Goal: Task Accomplishment & Management: Complete application form

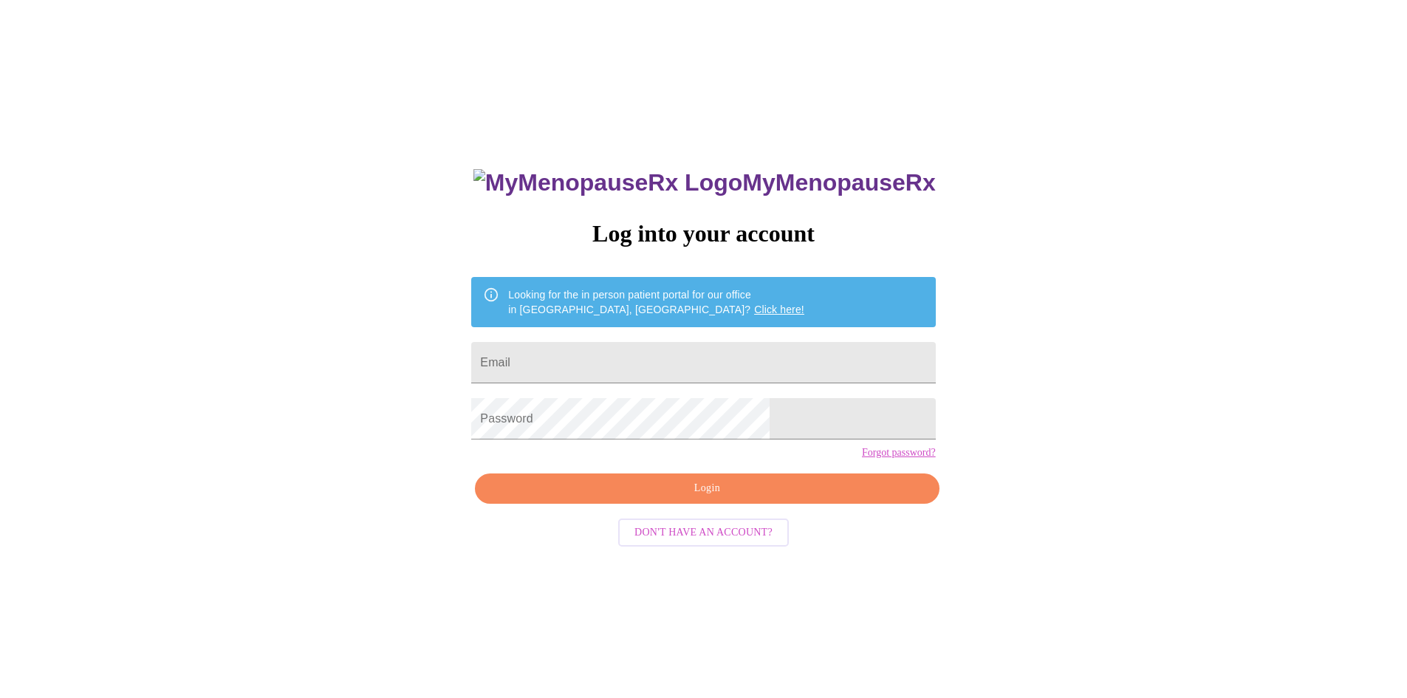
scroll to position [15, 0]
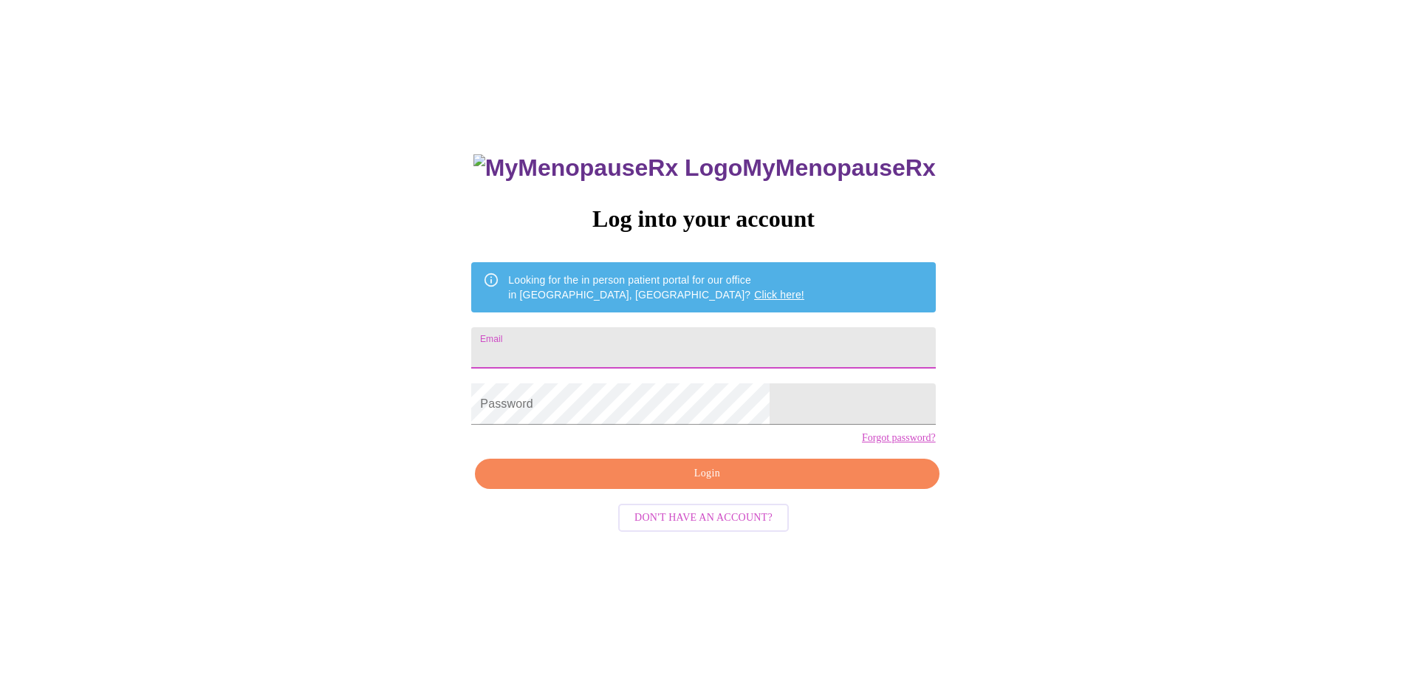
click at [629, 329] on input "Email" at bounding box center [703, 347] width 464 height 41
type input "[EMAIL_ADDRESS][DOMAIN_NAME]"
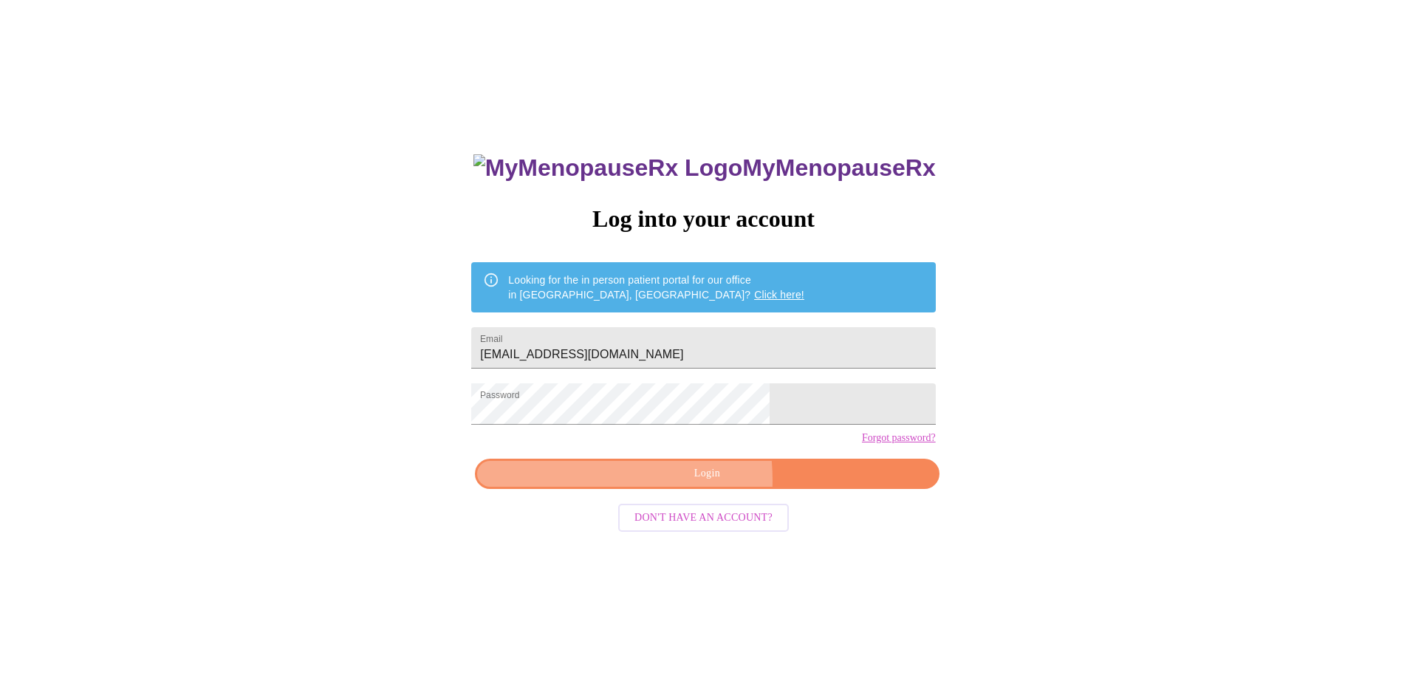
click at [635, 483] on span "Login" at bounding box center [707, 474] width 430 height 18
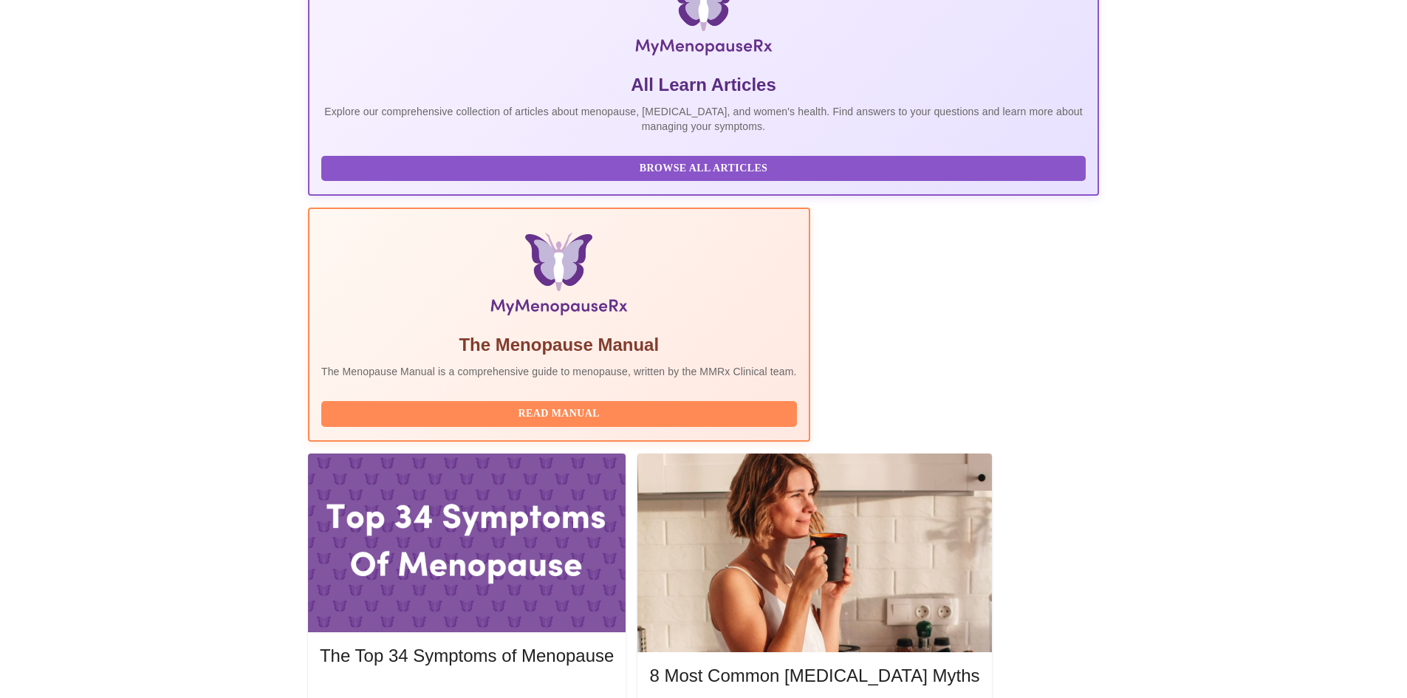
scroll to position [327, 0]
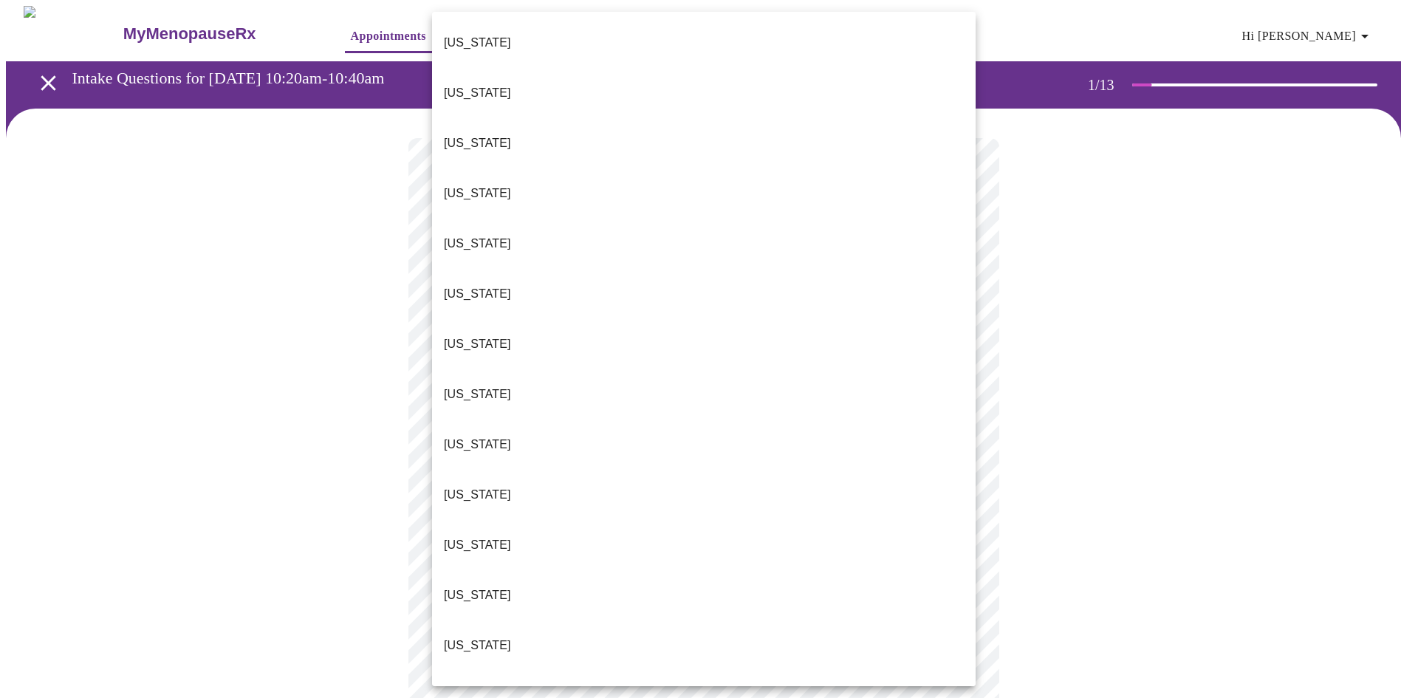
click at [881, 338] on body "MyMenopauseRx Appointments Messaging Labs Uploads Medications Community Refer a…" at bounding box center [709, 681] width 1407 height 1350
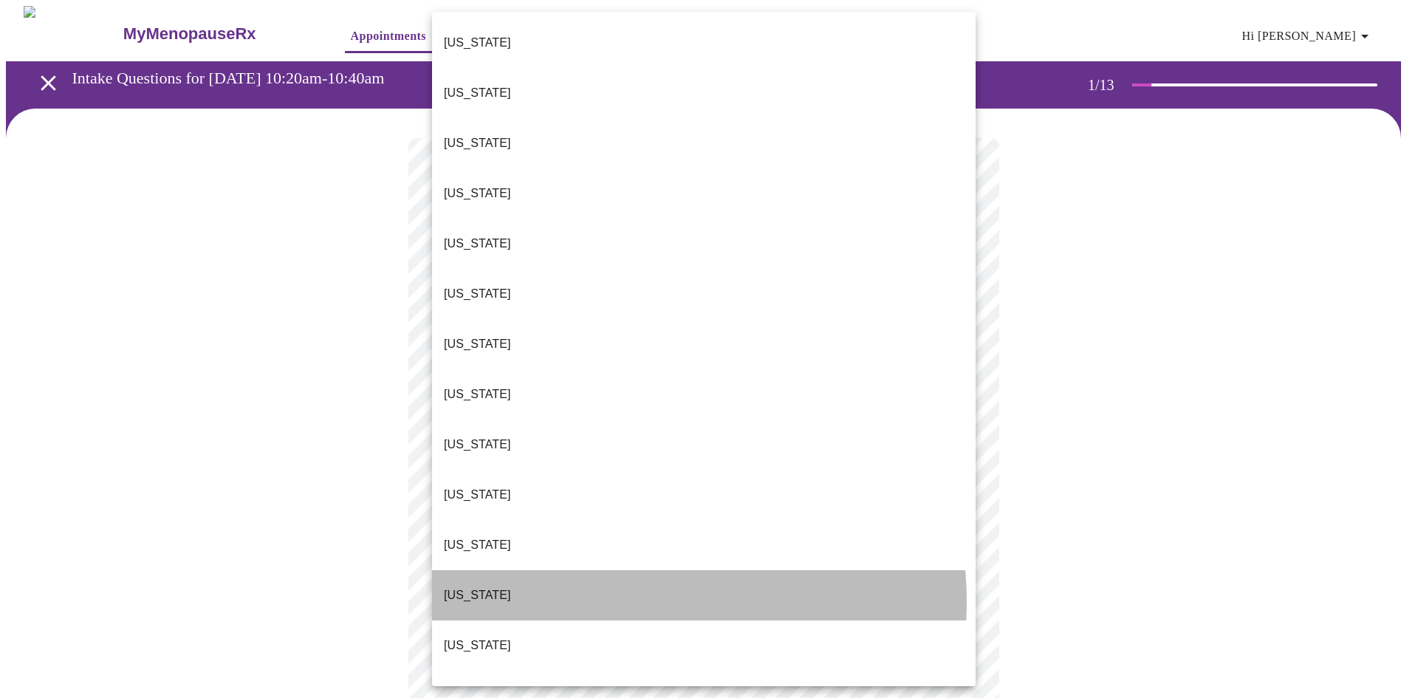
click at [619, 570] on li "[US_STATE]" at bounding box center [704, 595] width 544 height 50
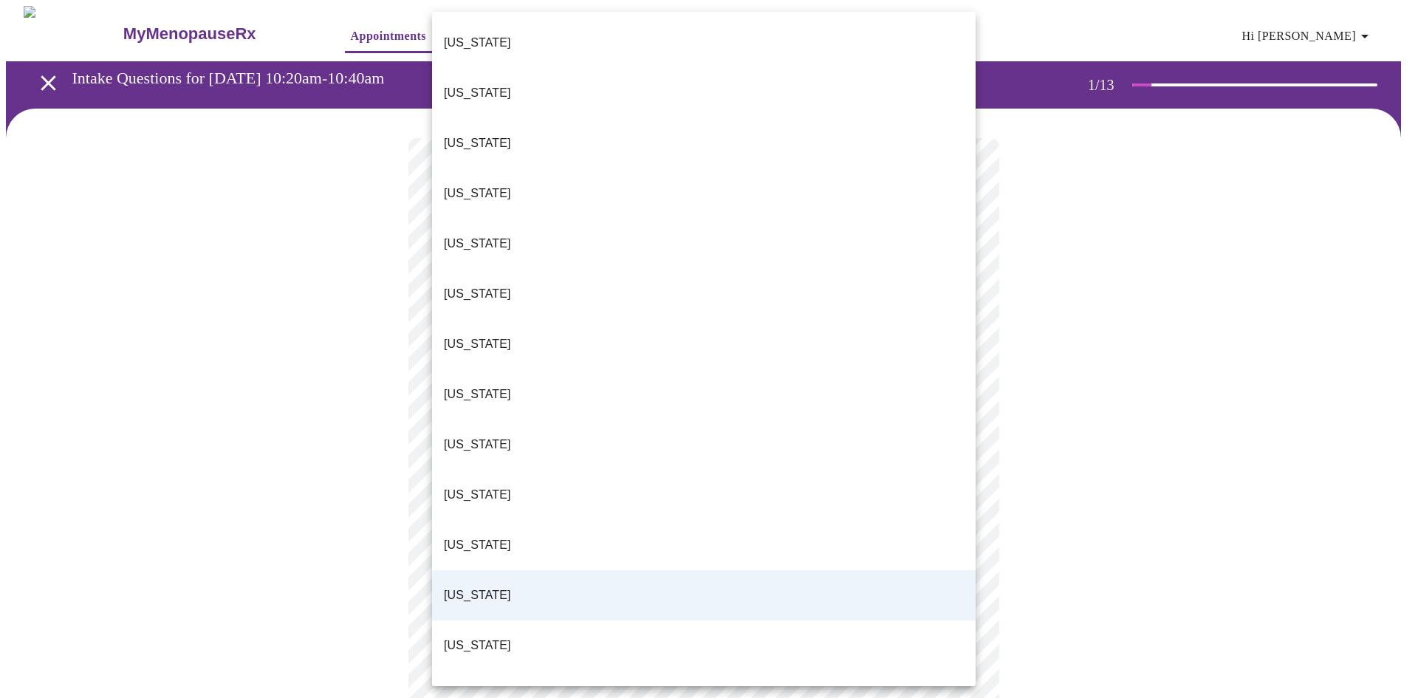
click at [688, 333] on body "MyMenopauseRx Appointments Messaging Labs Uploads Medications Community Refer a…" at bounding box center [709, 676] width 1407 height 1341
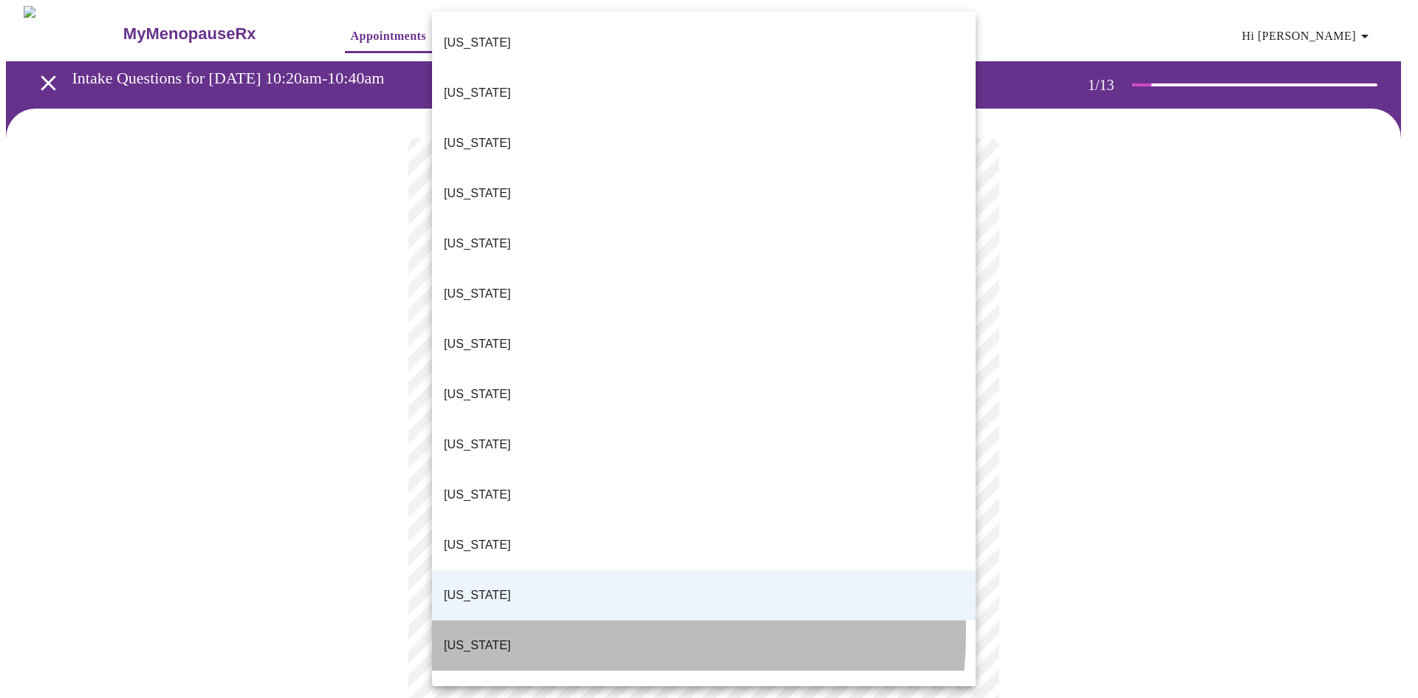
click at [522, 621] on li "[US_STATE]" at bounding box center [704, 646] width 544 height 50
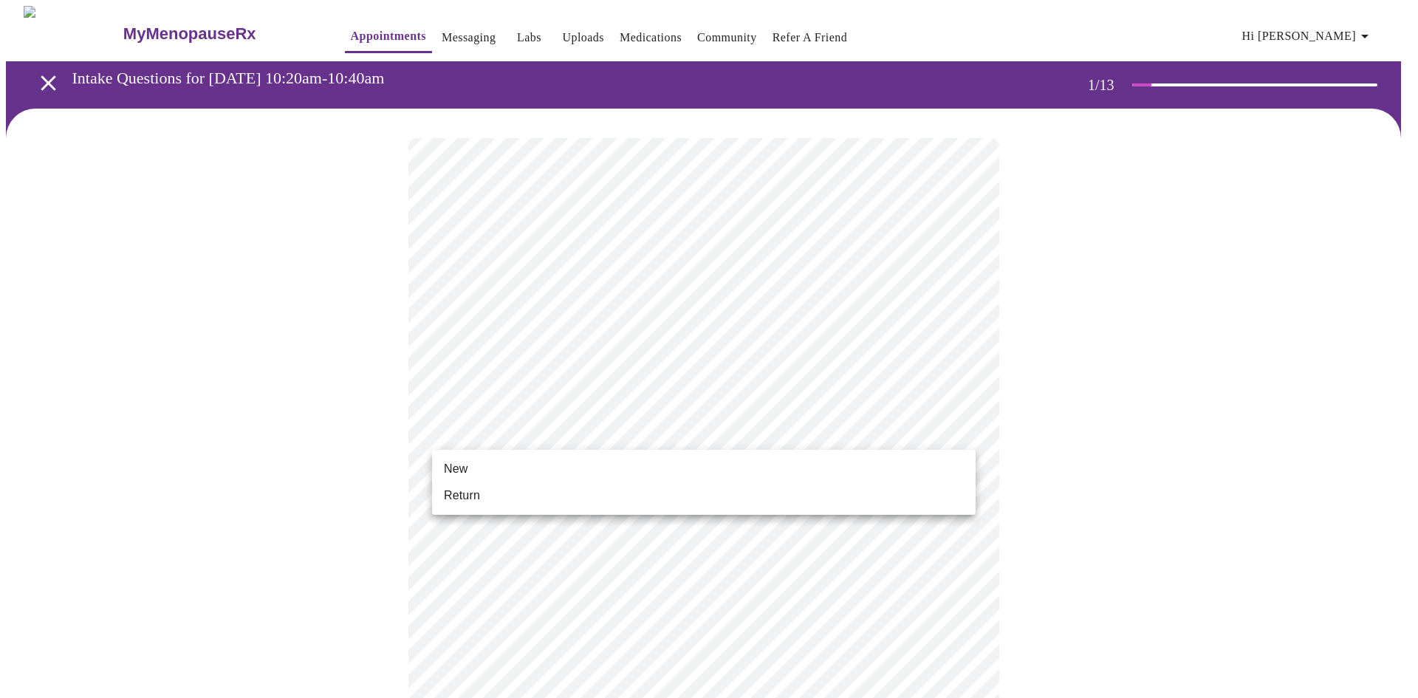
click at [609, 430] on body "MyMenopauseRx Appointments Messaging Labs Uploads Medications Community Refer a…" at bounding box center [709, 676] width 1407 height 1341
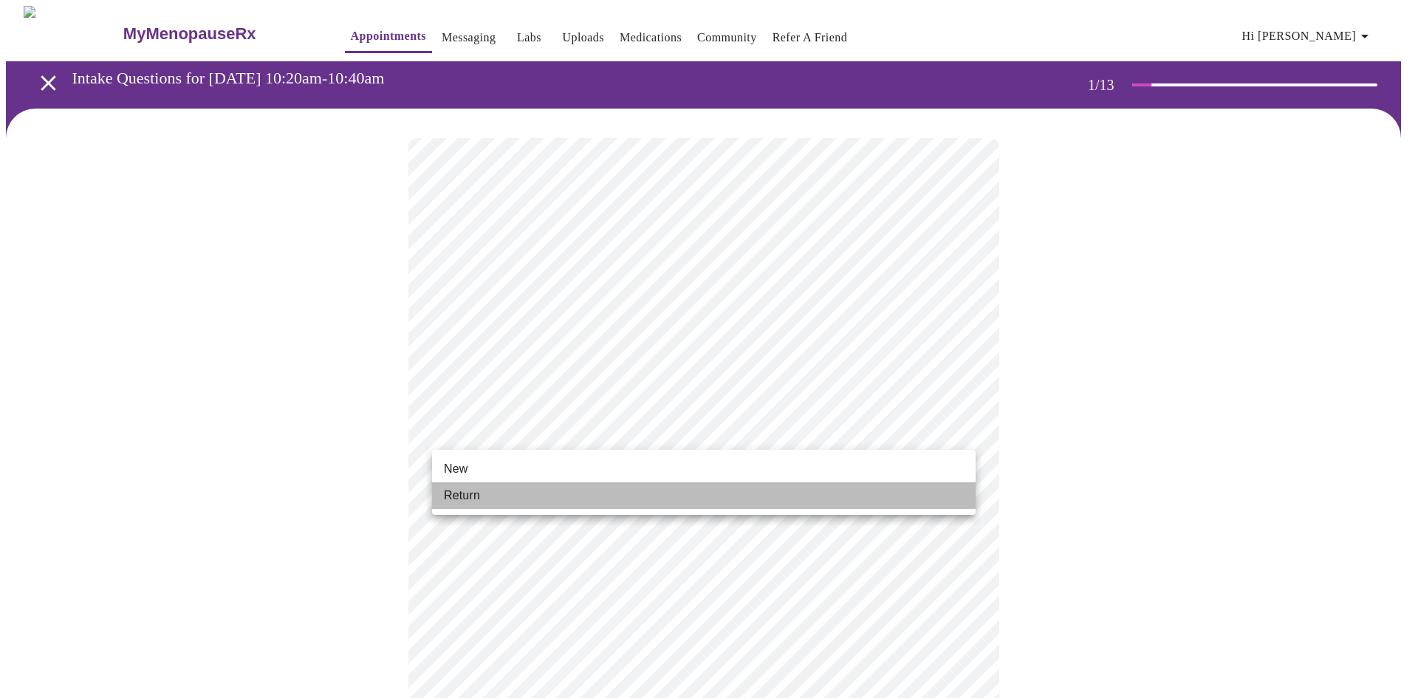
click at [530, 505] on li "Return" at bounding box center [704, 495] width 544 height 27
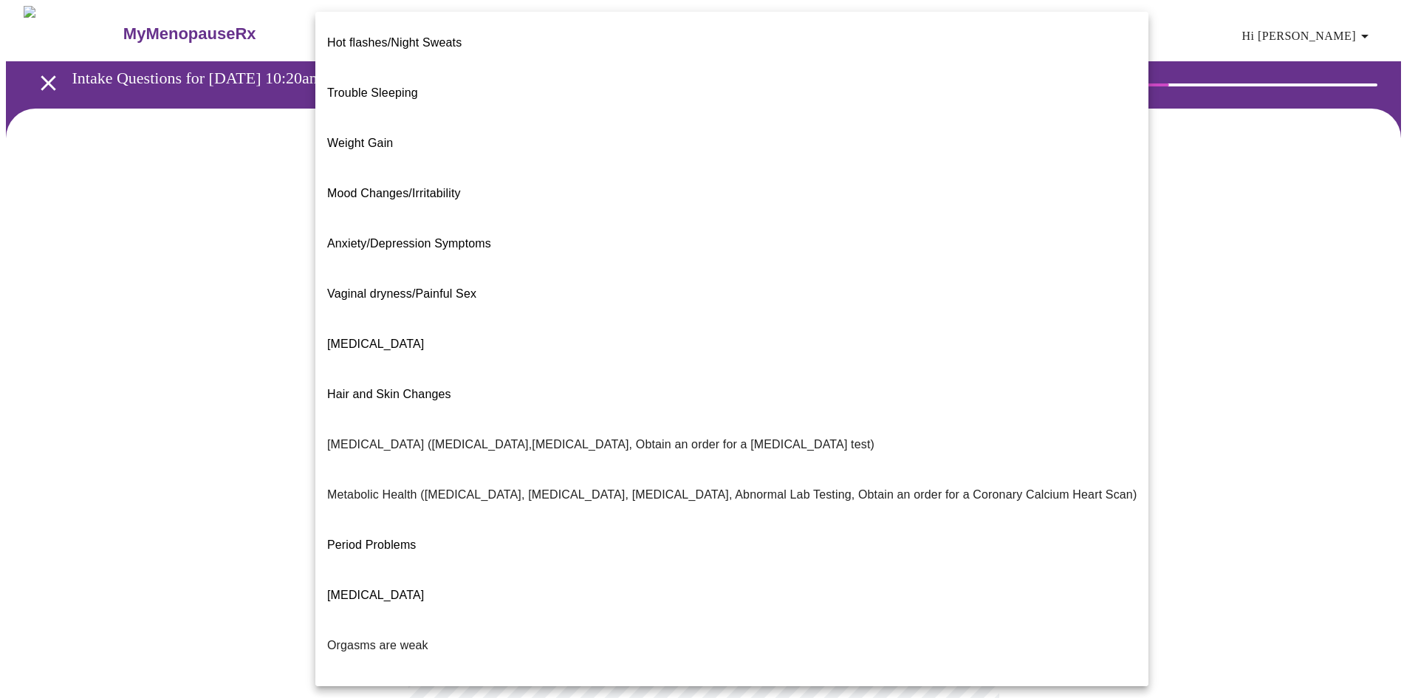
click at [691, 304] on body "MyMenopauseRx Appointments Messaging Labs Uploads Medications Community Refer a…" at bounding box center [709, 450] width 1407 height 888
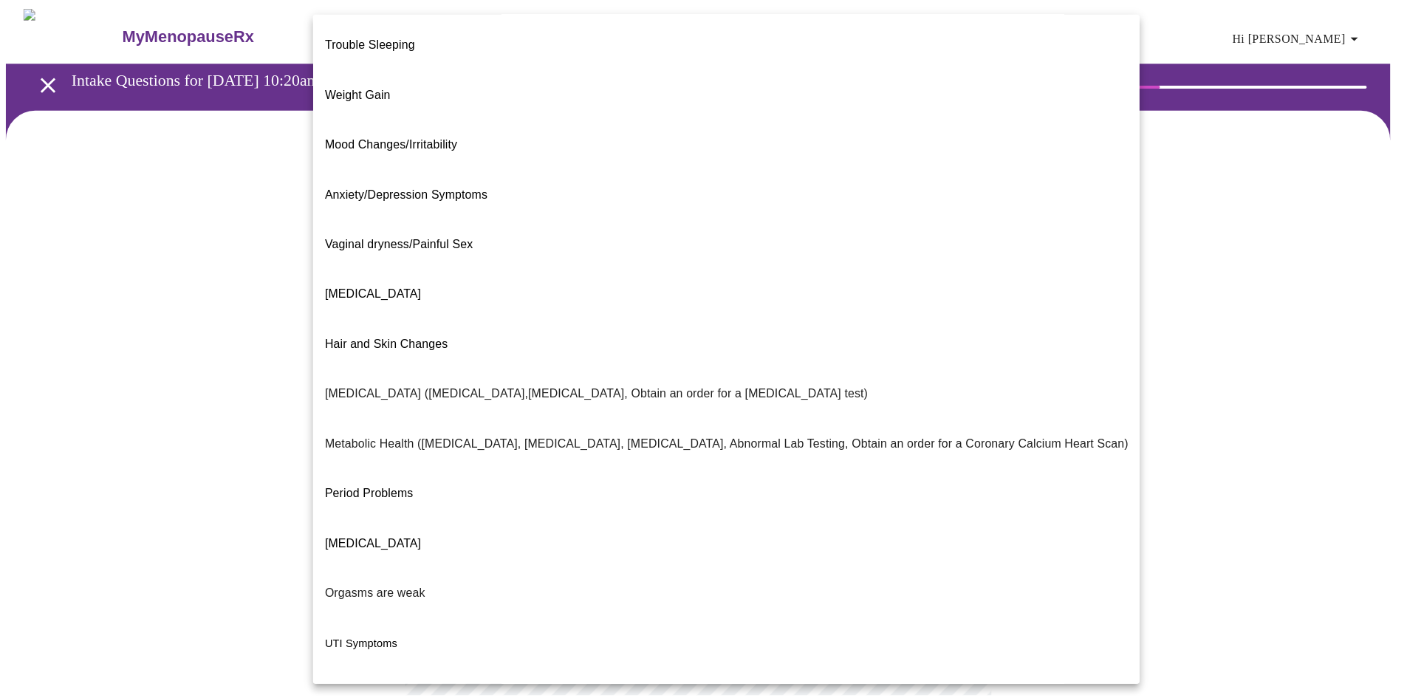
scroll to position [67, 0]
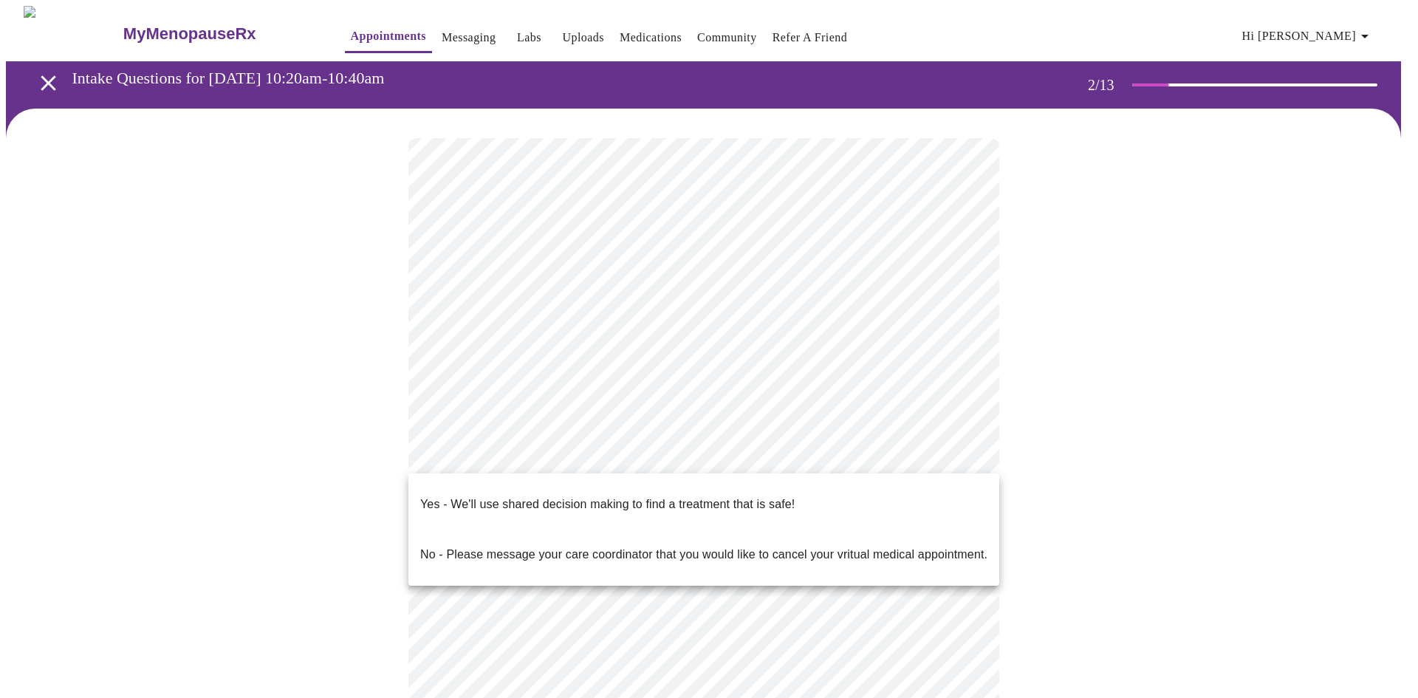
click at [726, 459] on body "MyMenopauseRx Appointments Messaging Labs Uploads Medications Community Refer a…" at bounding box center [709, 445] width 1407 height 879
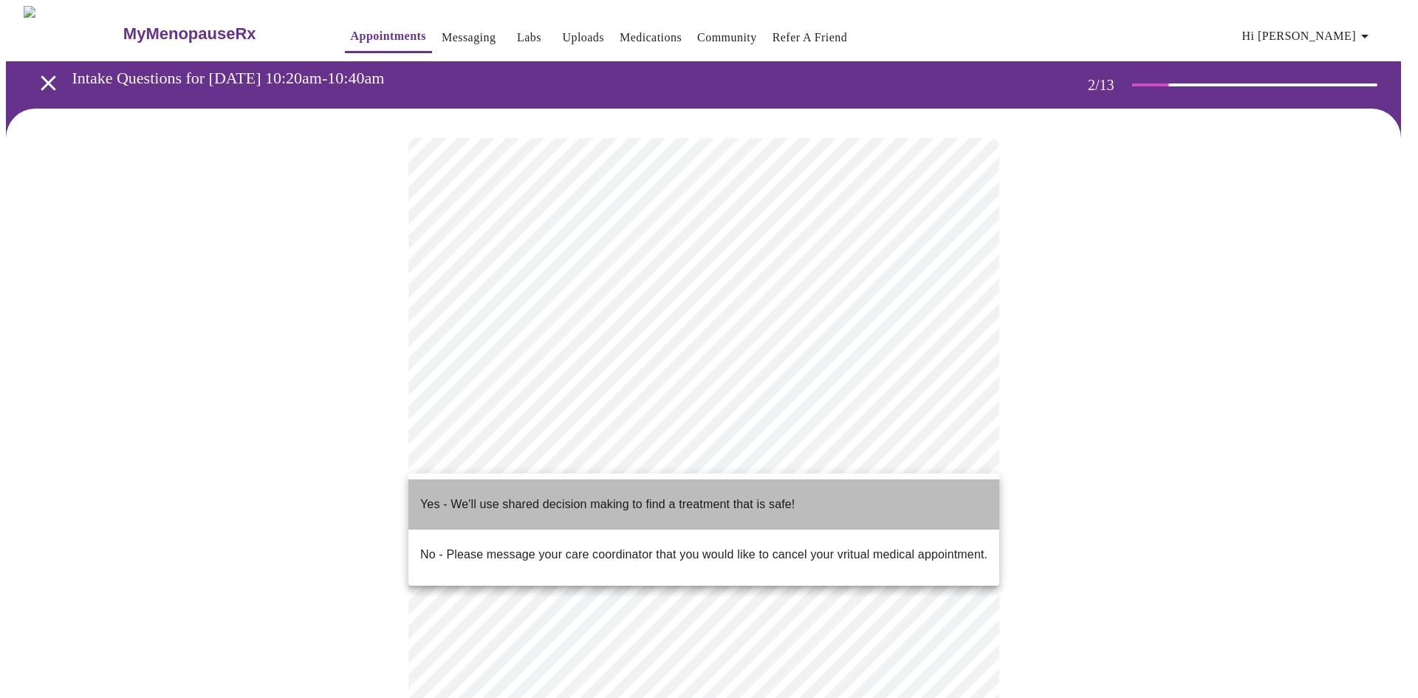
click at [686, 502] on span "Yes - We'll use shared decision making to find a treatment that is safe!" at bounding box center [607, 504] width 375 height 41
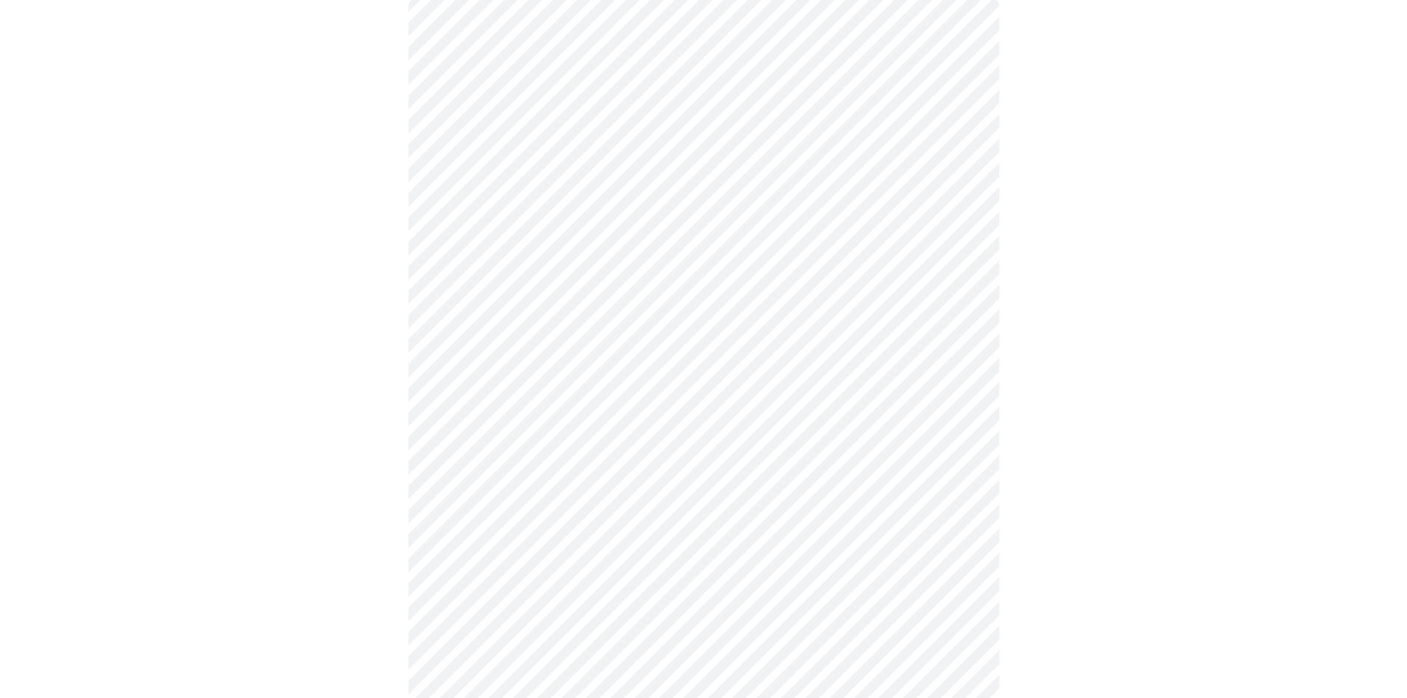
scroll to position [0, 0]
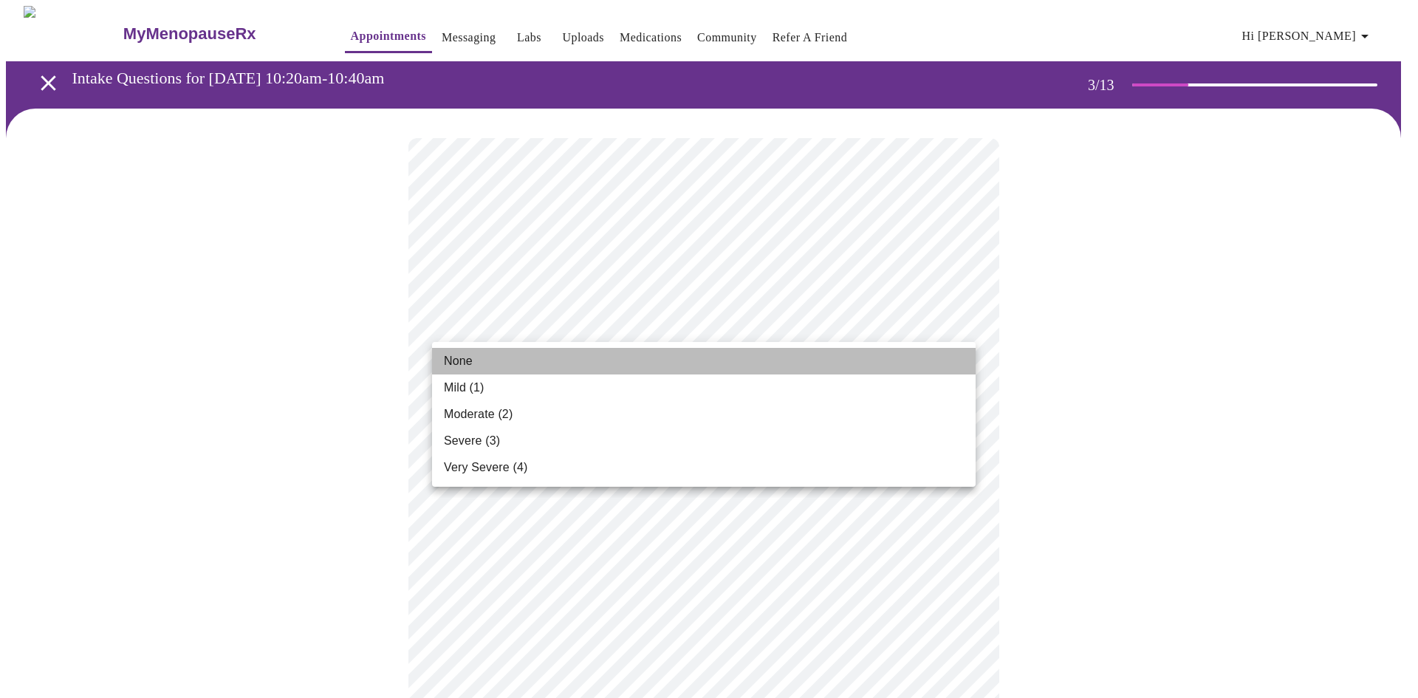
click at [779, 361] on li "None" at bounding box center [704, 361] width 544 height 27
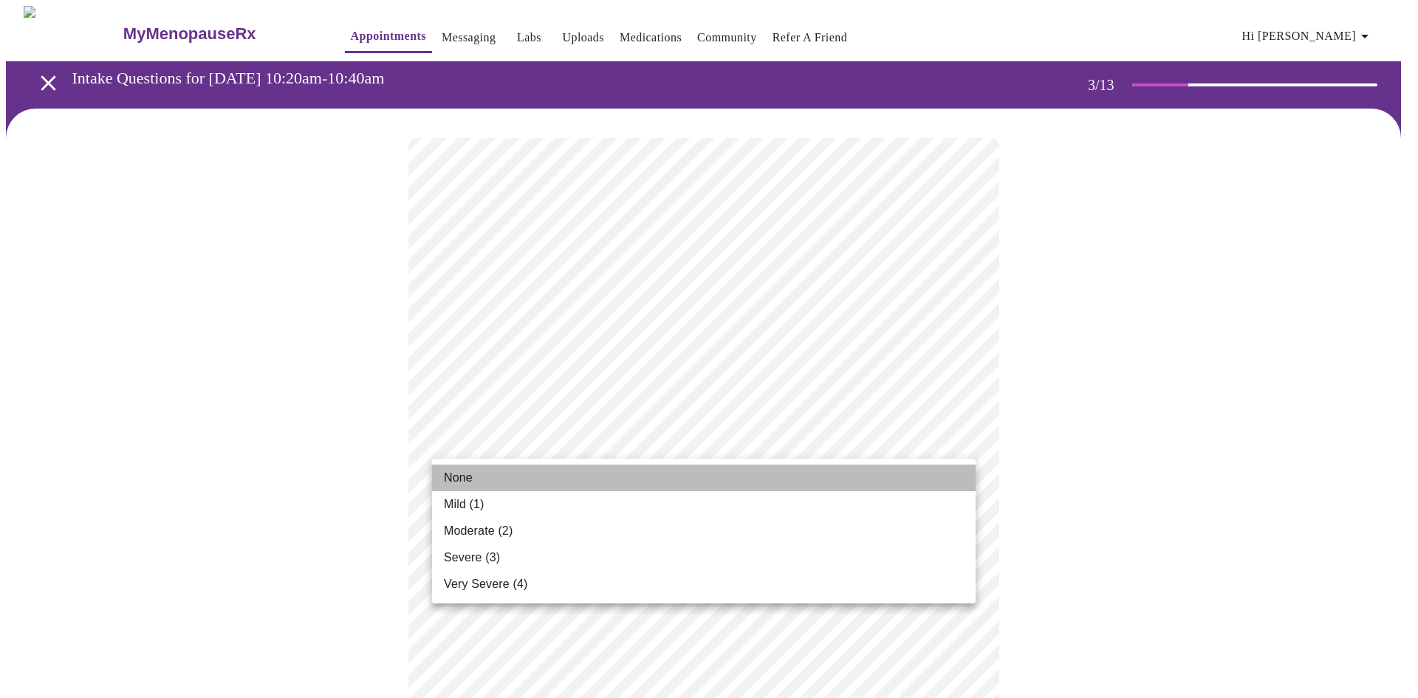
click at [643, 471] on li "None" at bounding box center [704, 478] width 544 height 27
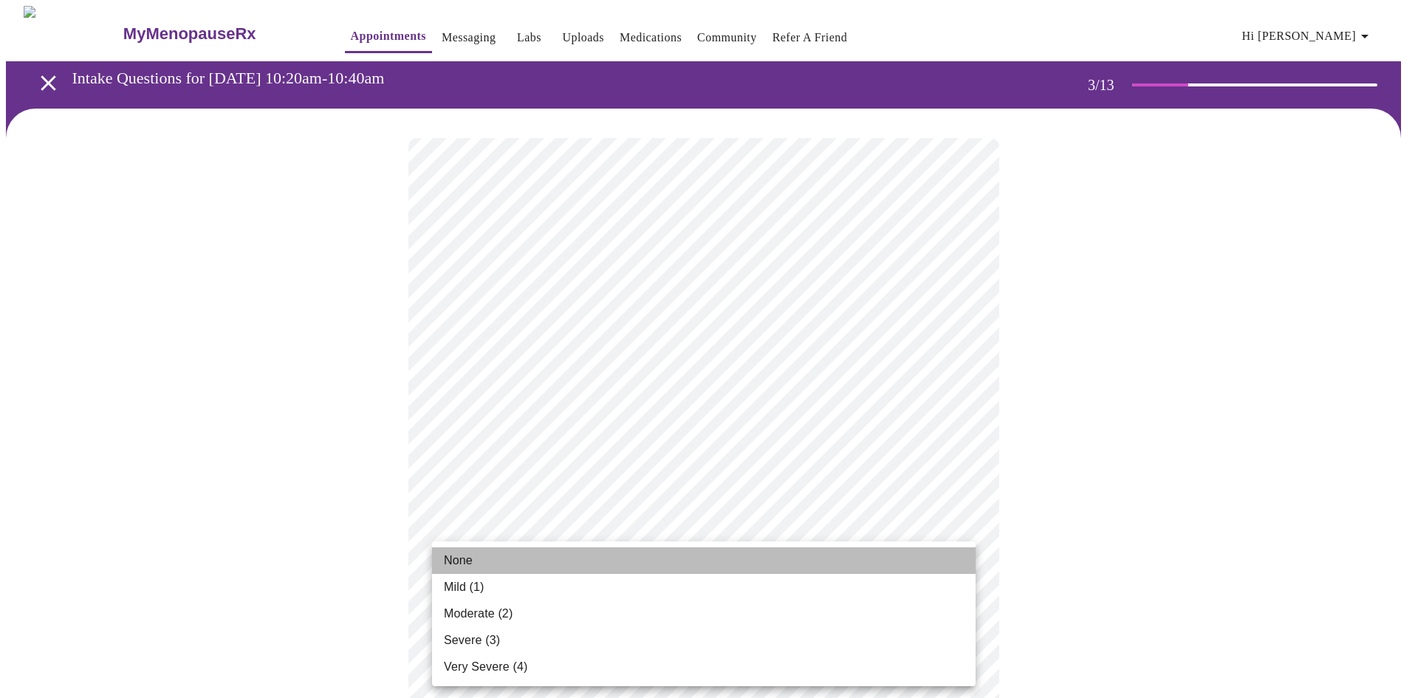
click at [586, 553] on li "None" at bounding box center [704, 560] width 544 height 27
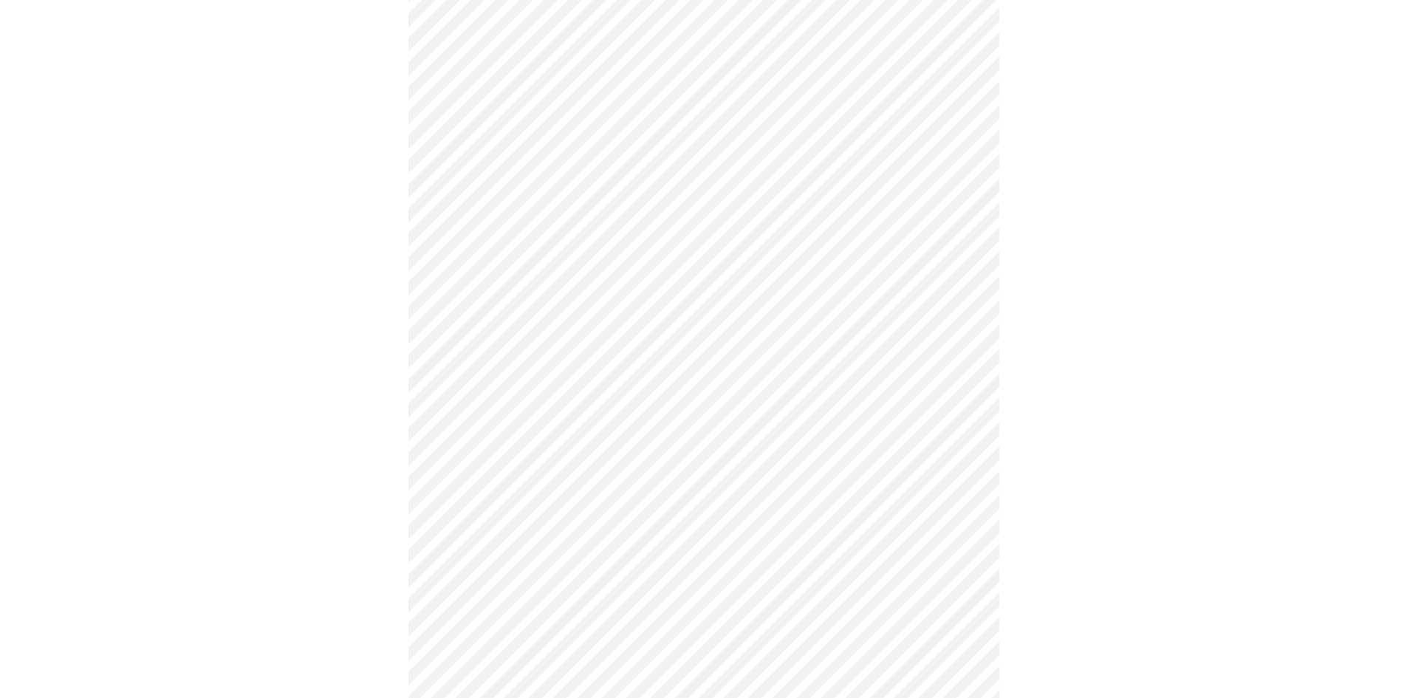
scroll to position [324, 0]
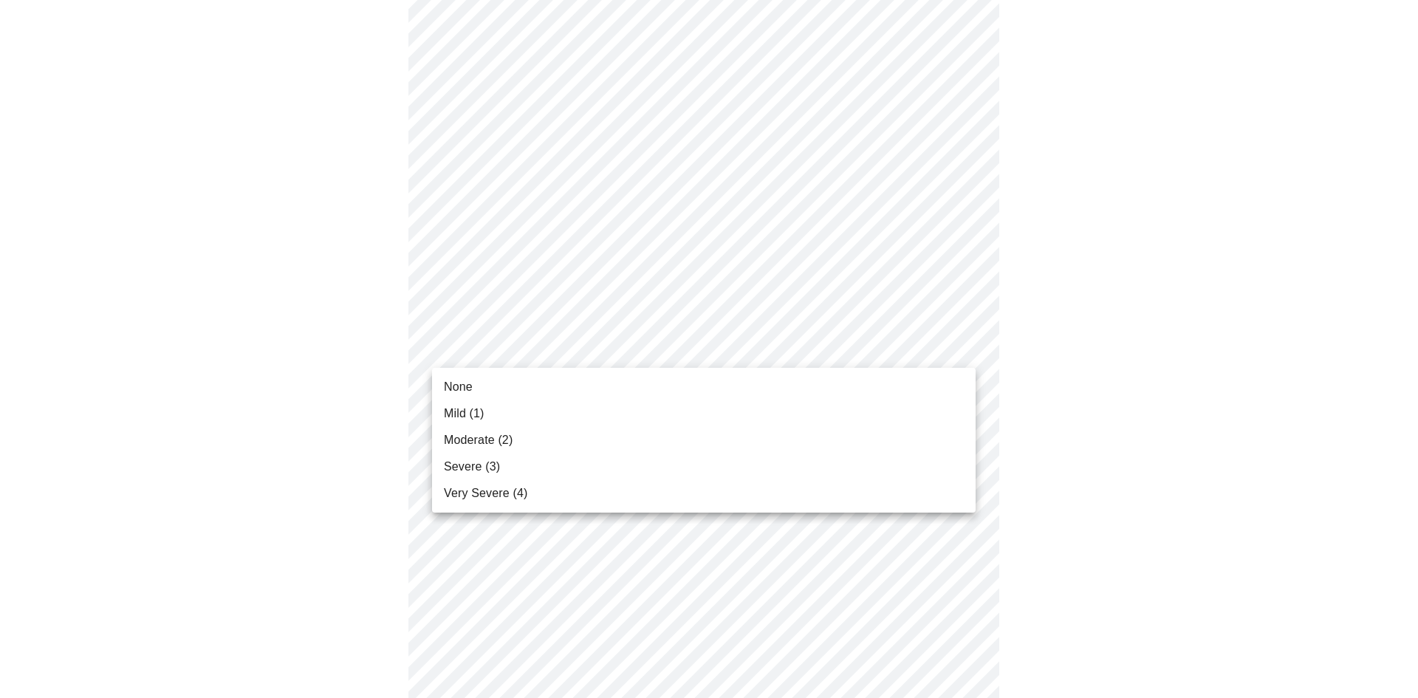
click at [580, 349] on body "MyMenopauseRx Appointments Messaging Labs Uploads Medications Community Refer a…" at bounding box center [709, 633] width 1407 height 1903
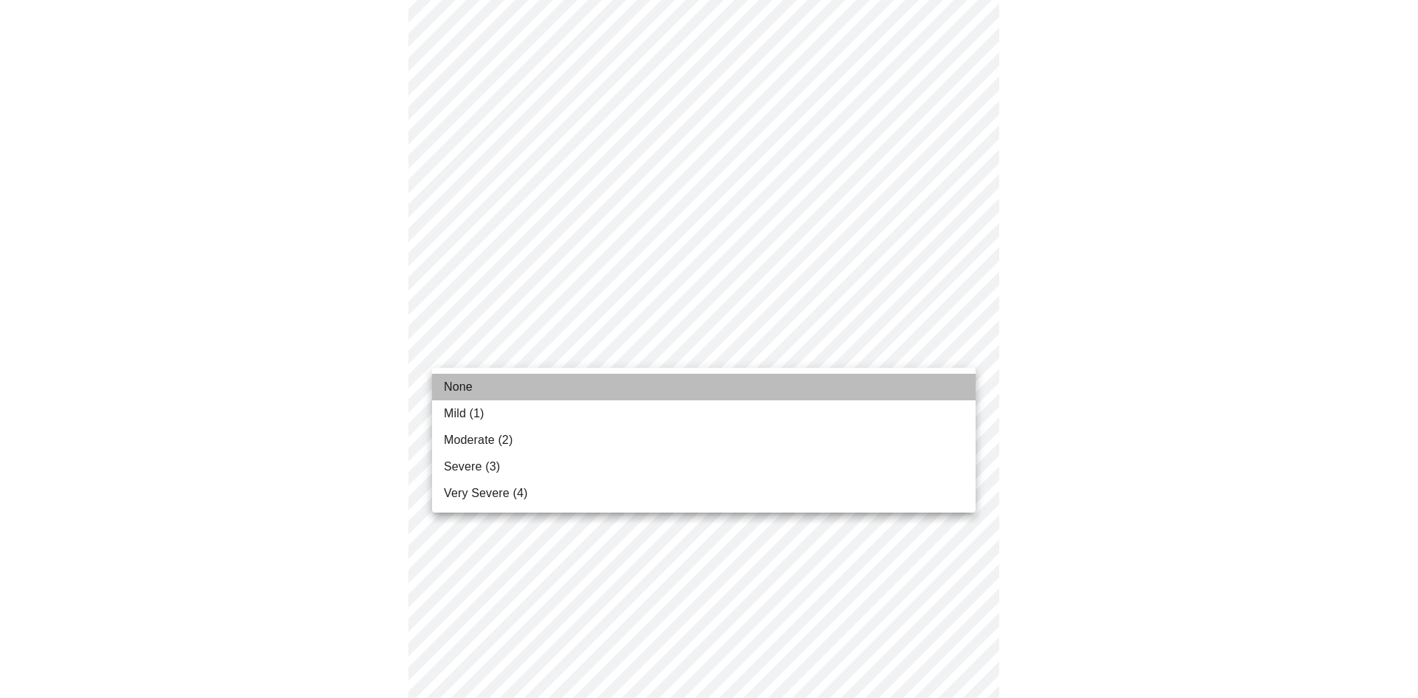
click at [554, 378] on li "None" at bounding box center [704, 387] width 544 height 27
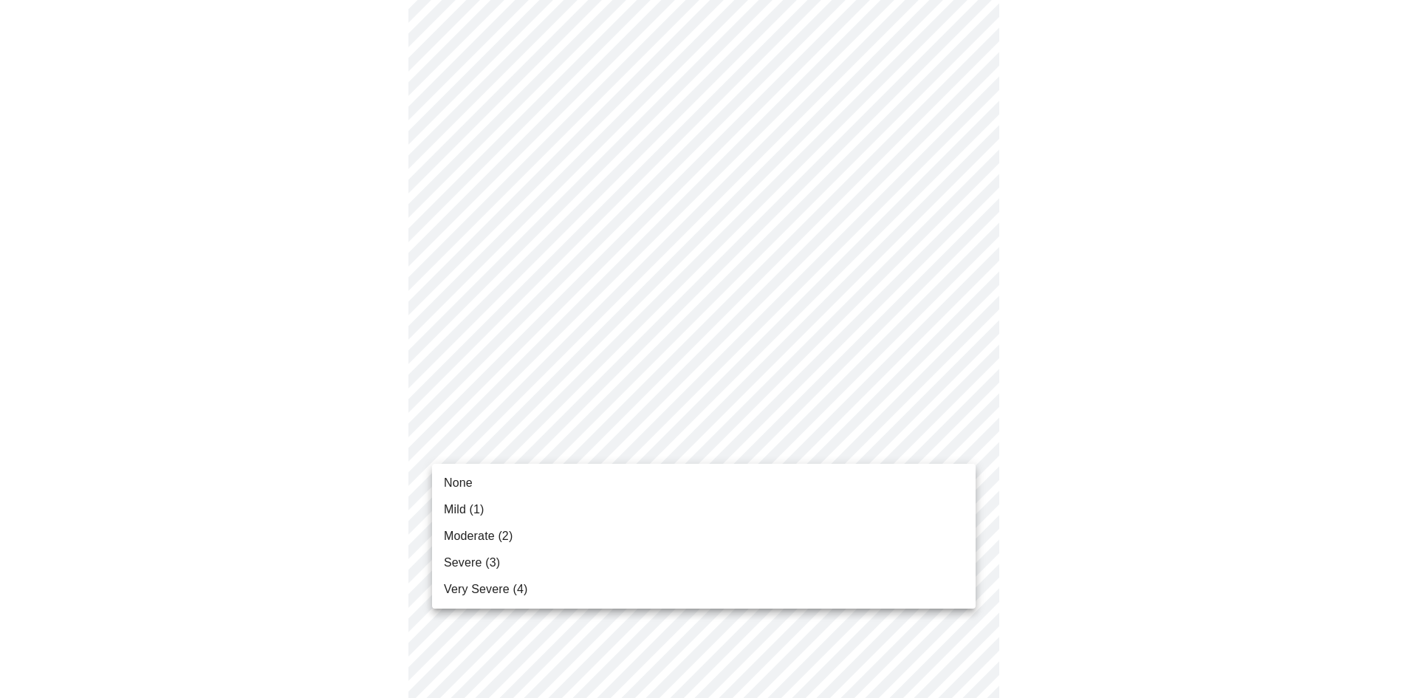
click at [542, 449] on body "MyMenopauseRx Appointments Messaging Labs Uploads Medications Community Refer a…" at bounding box center [709, 623] width 1407 height 1882
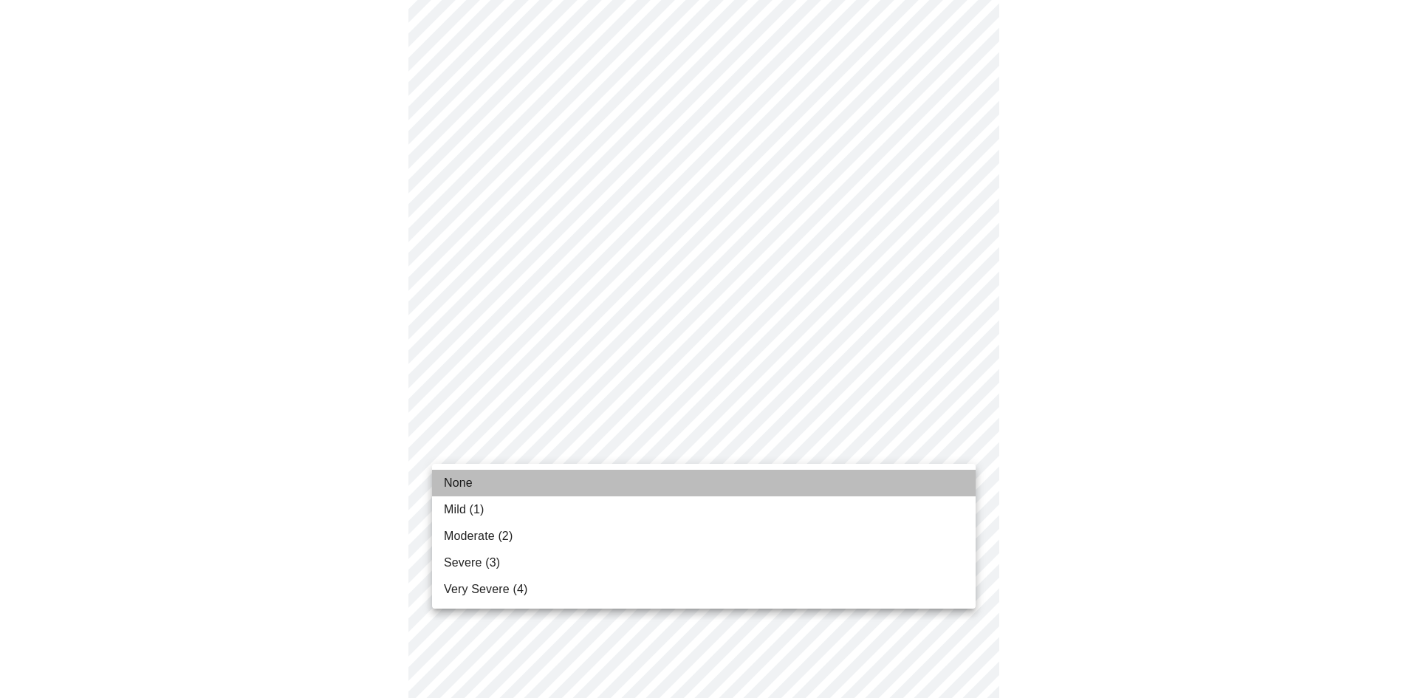
click at [516, 490] on li "None" at bounding box center [704, 483] width 544 height 27
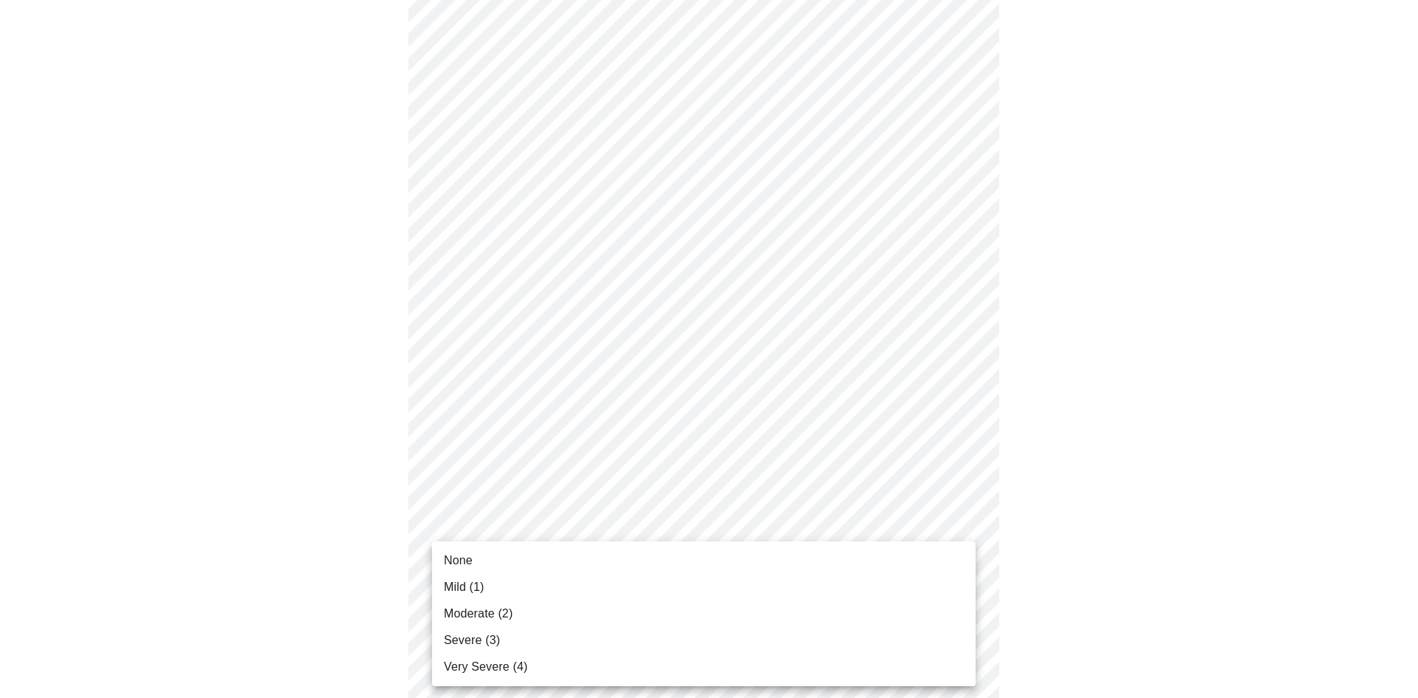
click at [517, 534] on body "MyMenopauseRx Appointments Messaging Labs Uploads Medications Community Refer a…" at bounding box center [709, 613] width 1407 height 1862
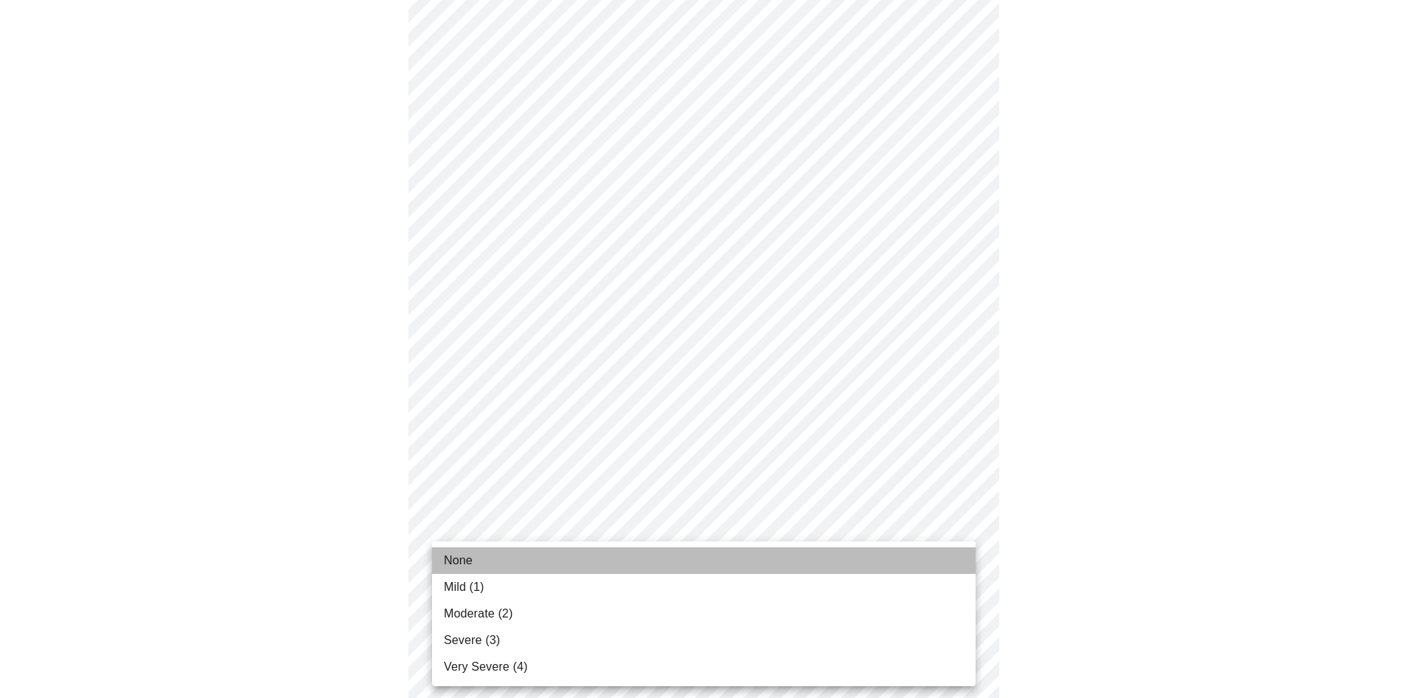
click at [498, 558] on li "None" at bounding box center [704, 560] width 544 height 27
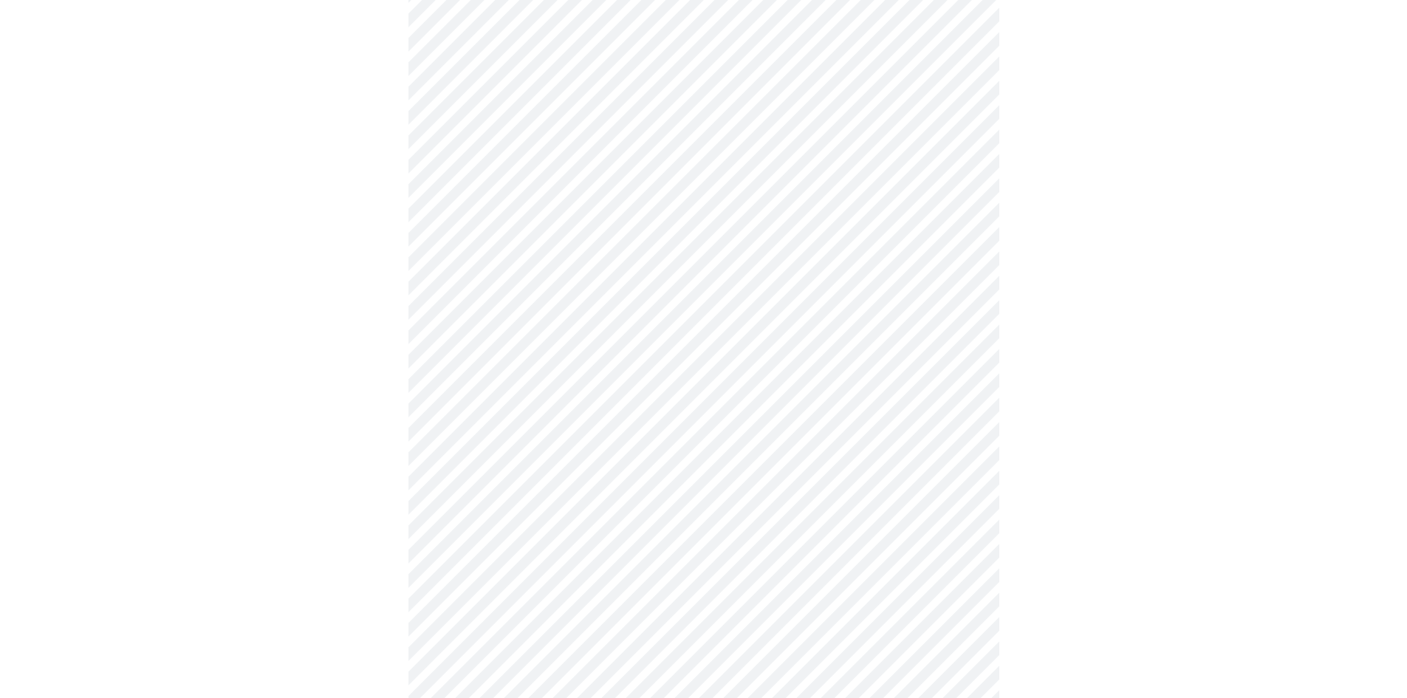
scroll to position [748, 0]
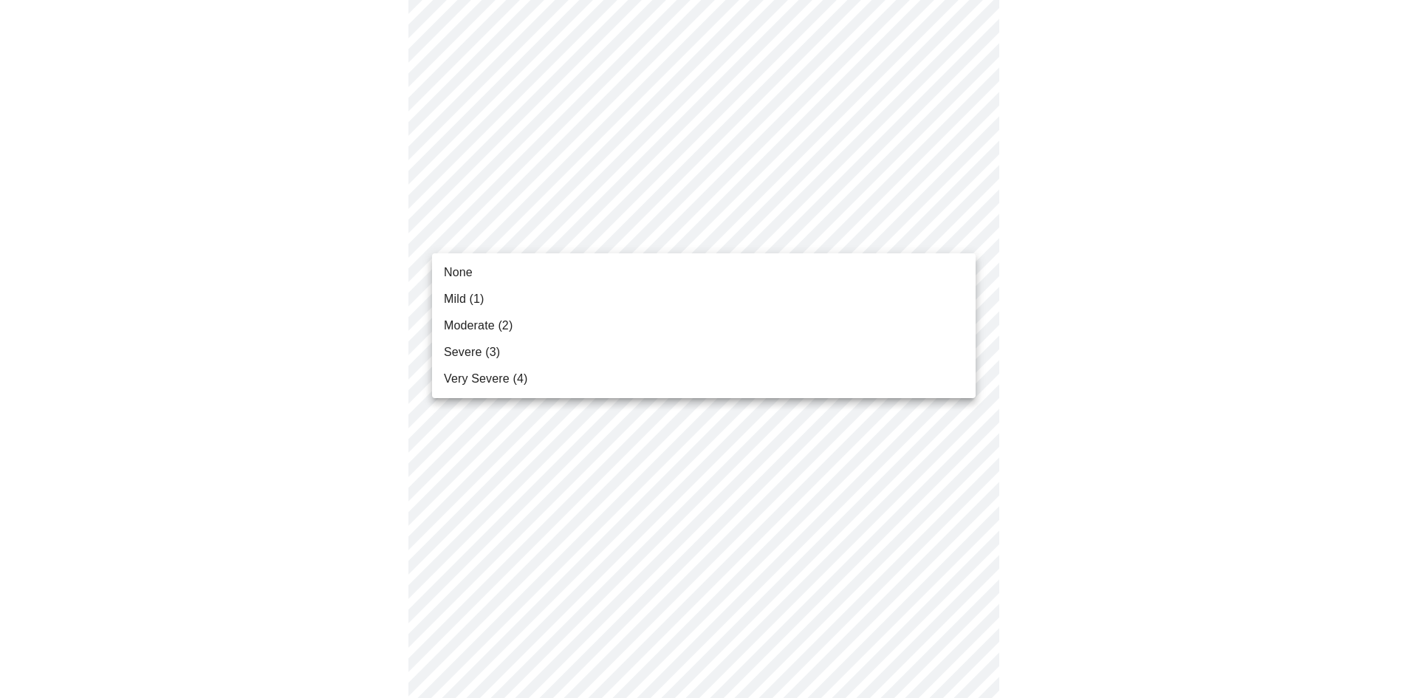
click at [653, 228] on body "MyMenopauseRx Appointments Messaging Labs Uploads Medications Community Refer a…" at bounding box center [709, 178] width 1407 height 1841
click at [608, 268] on li "None" at bounding box center [704, 272] width 544 height 27
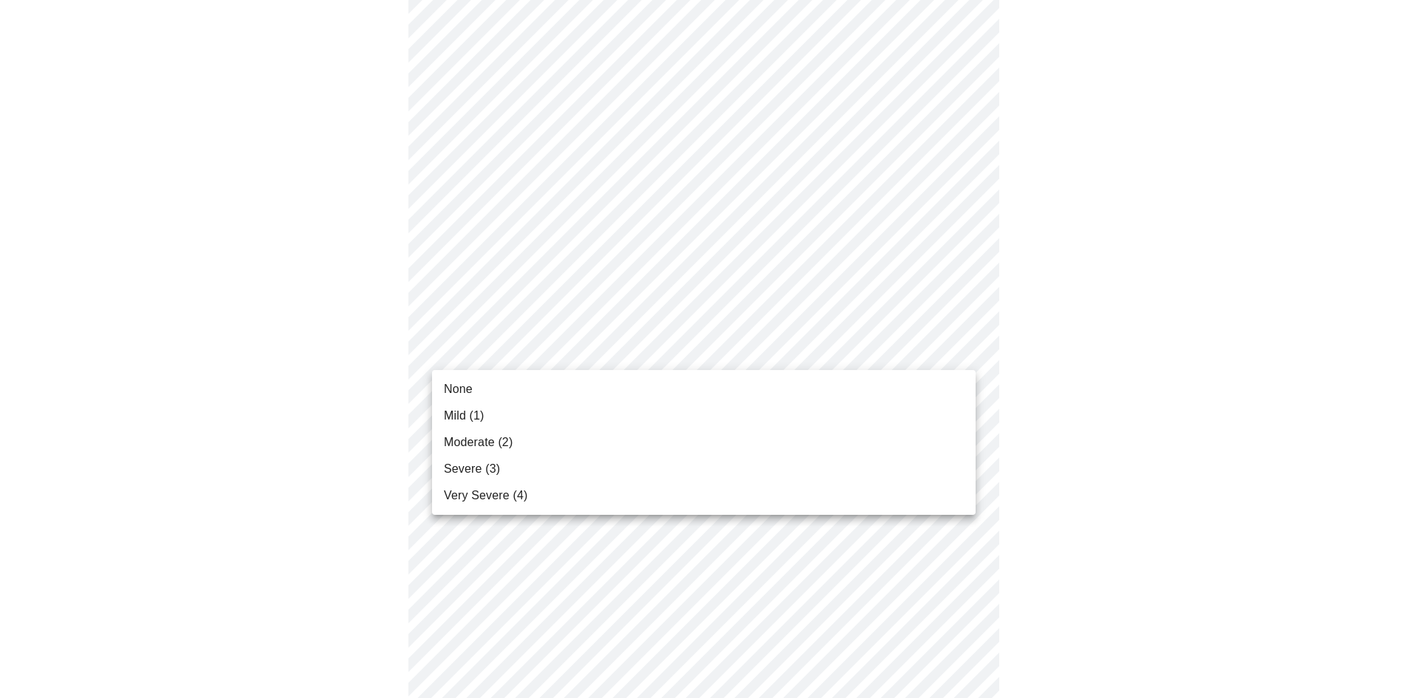
click at [572, 347] on body "MyMenopauseRx Appointments Messaging Labs Uploads Medications Community Refer a…" at bounding box center [709, 168] width 1407 height 1820
click at [552, 380] on li "None" at bounding box center [704, 389] width 544 height 27
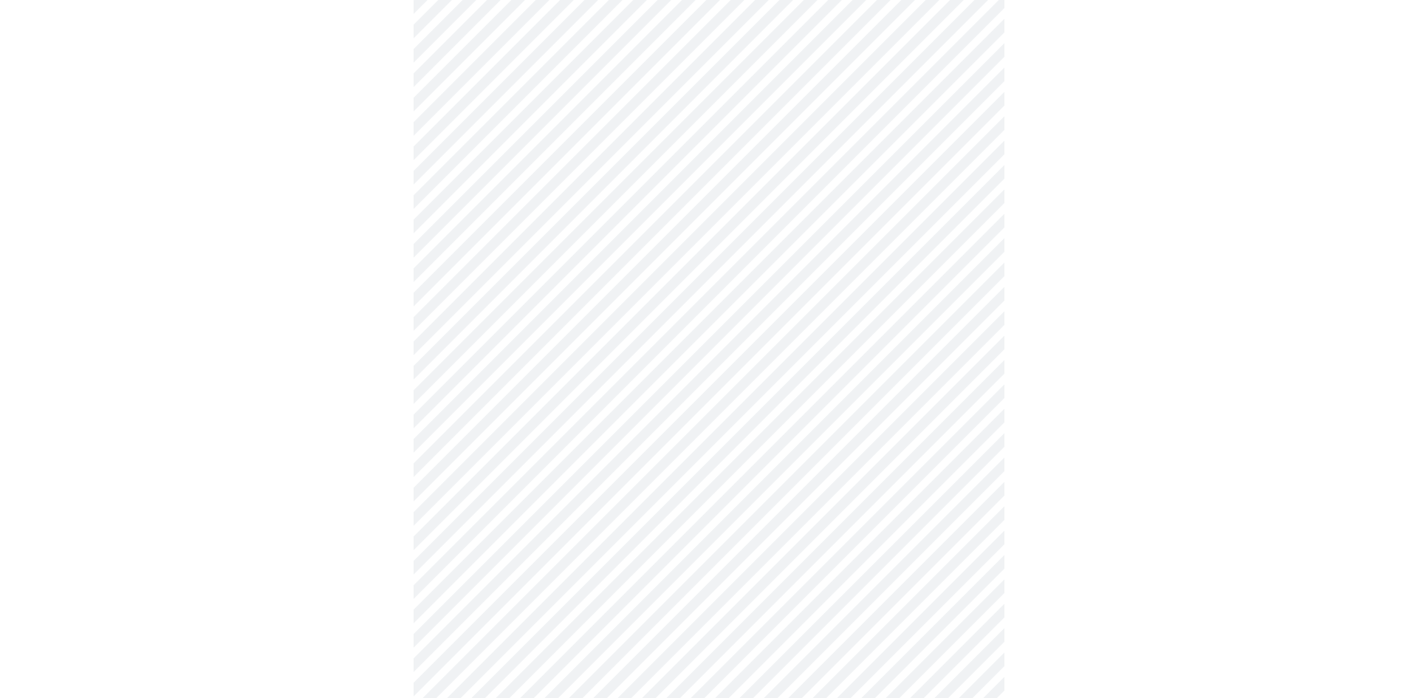
click at [539, 468] on body "MyMenopauseRx Appointments Messaging Labs Uploads Medications Community Refer a…" at bounding box center [709, 158] width 1407 height 1800
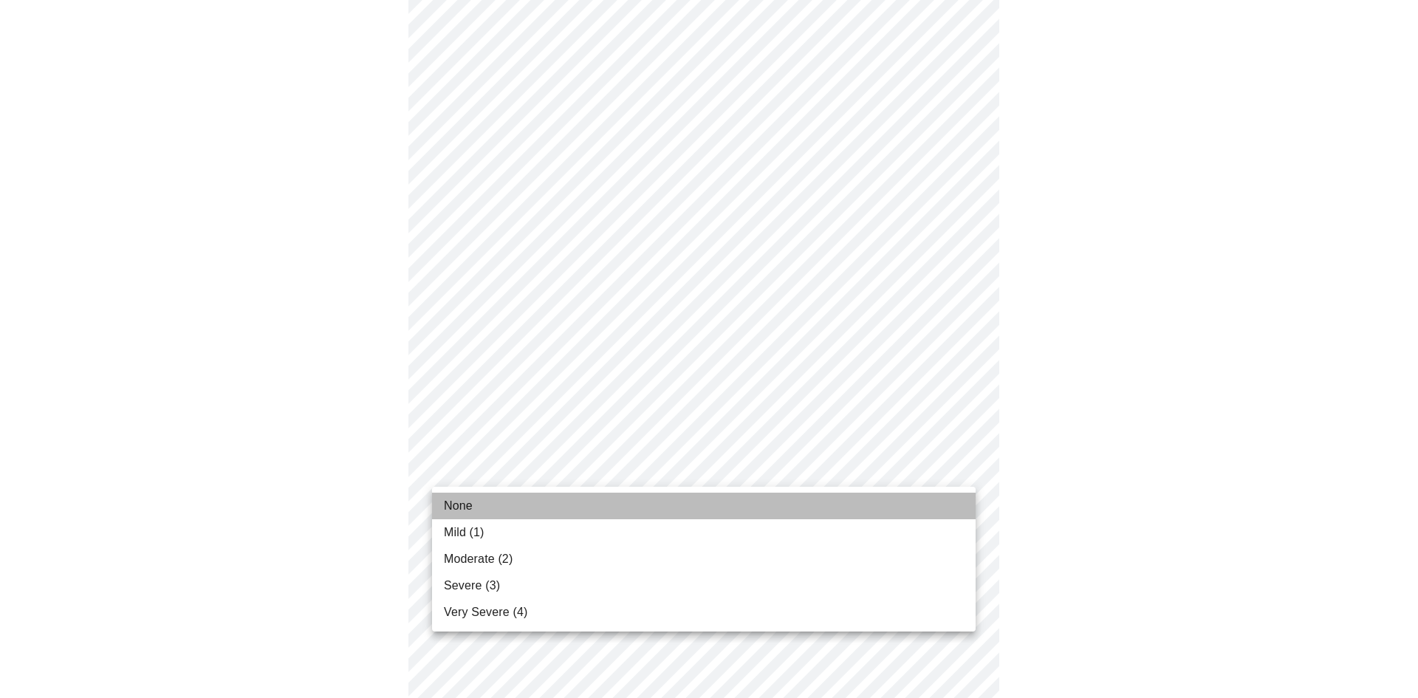
click at [517, 508] on li "None" at bounding box center [704, 506] width 544 height 27
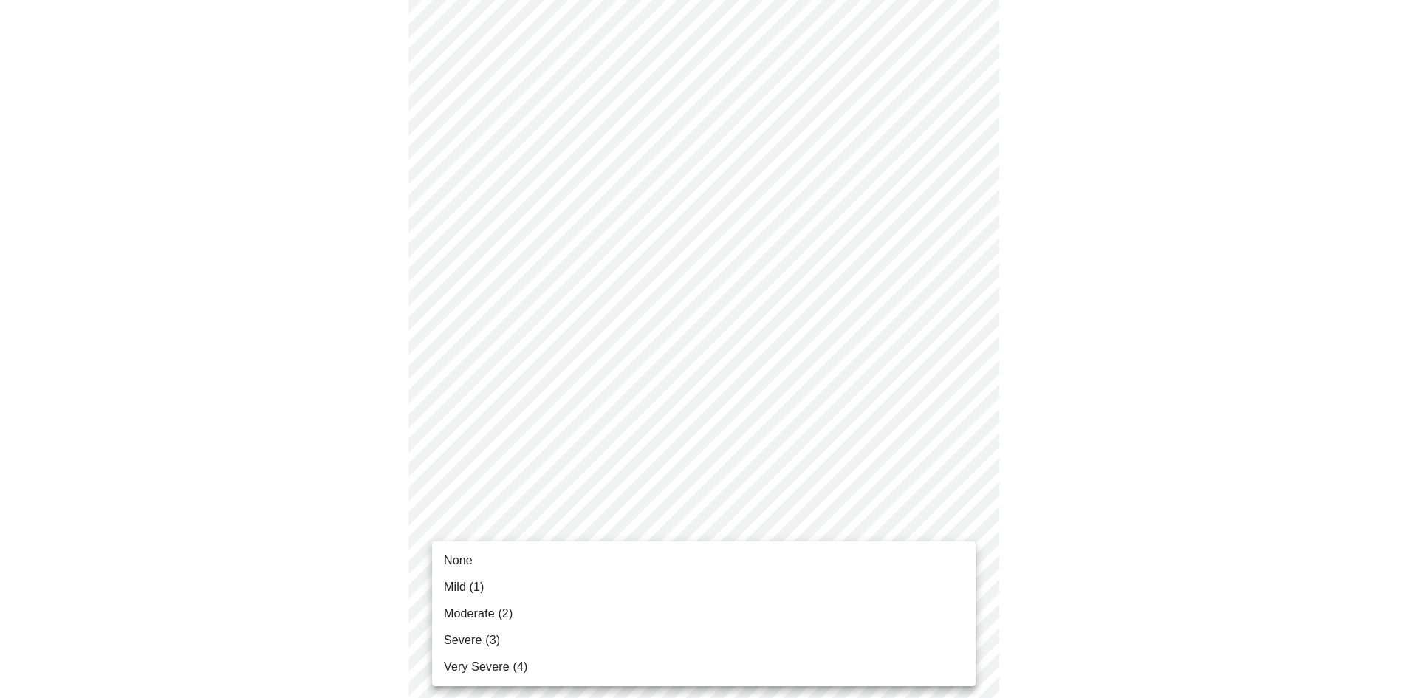
click at [510, 573] on body "MyMenopauseRx Appointments Messaging Labs Uploads Medications Community Refer a…" at bounding box center [709, 147] width 1407 height 1779
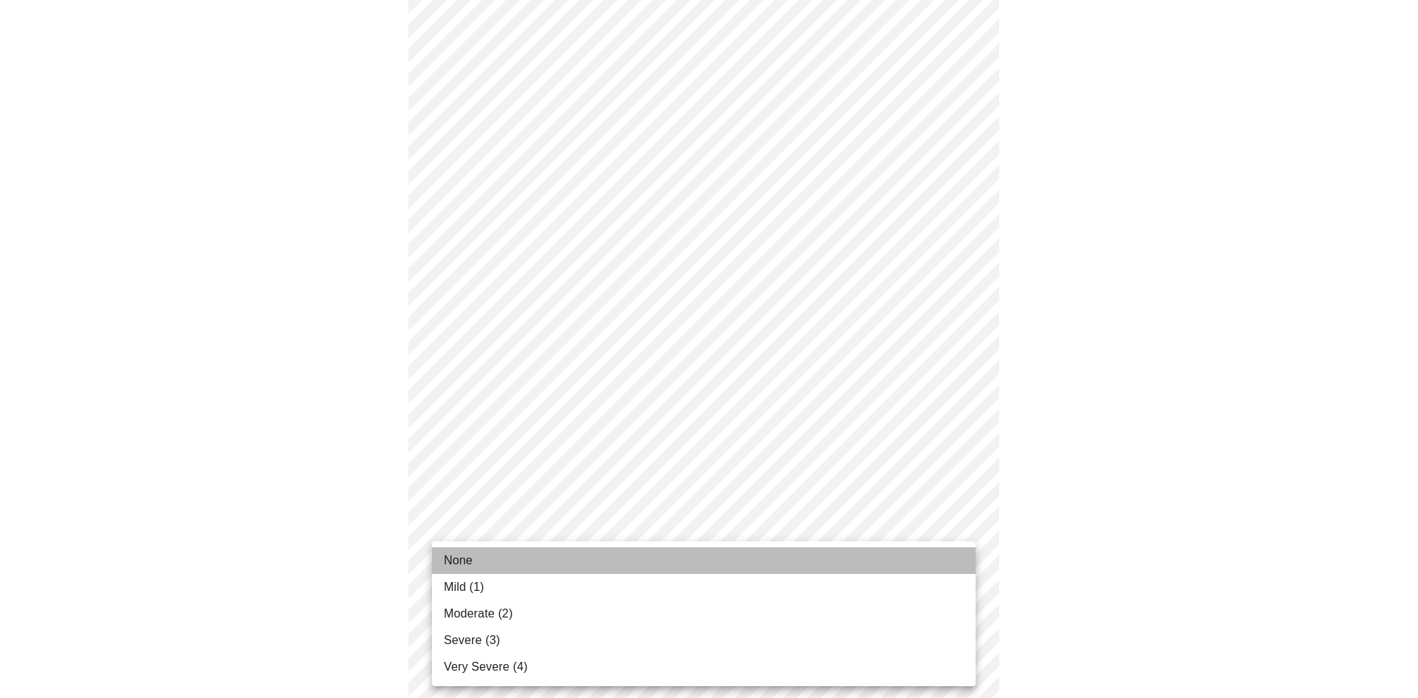
click at [513, 558] on li "None" at bounding box center [704, 560] width 544 height 27
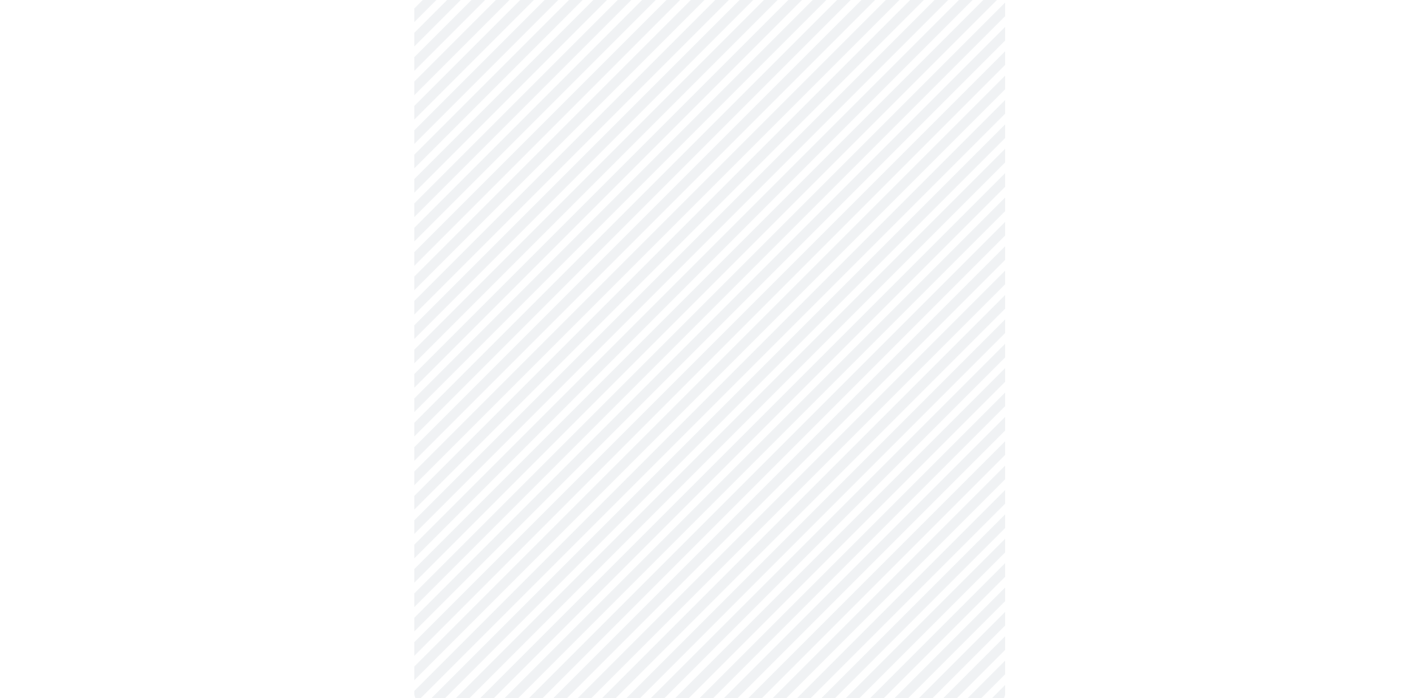
scroll to position [1053, 0]
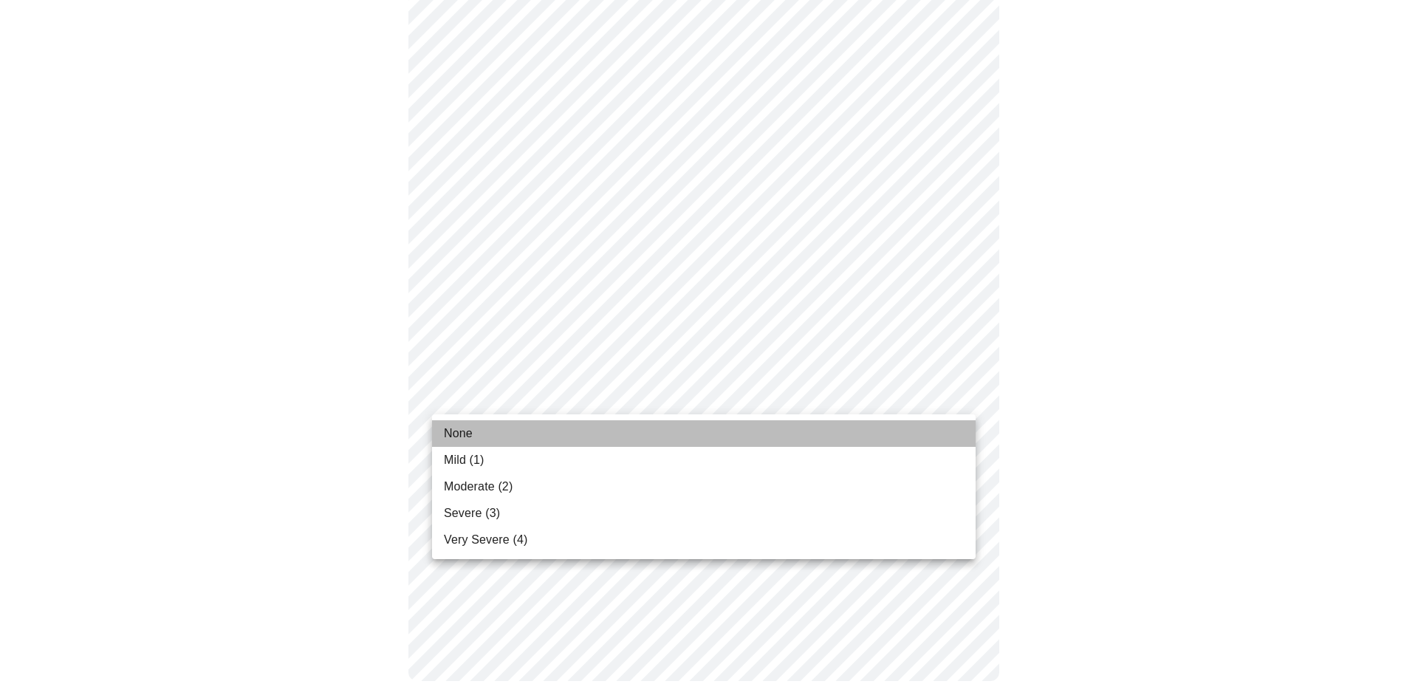
click at [646, 423] on li "None" at bounding box center [704, 433] width 544 height 27
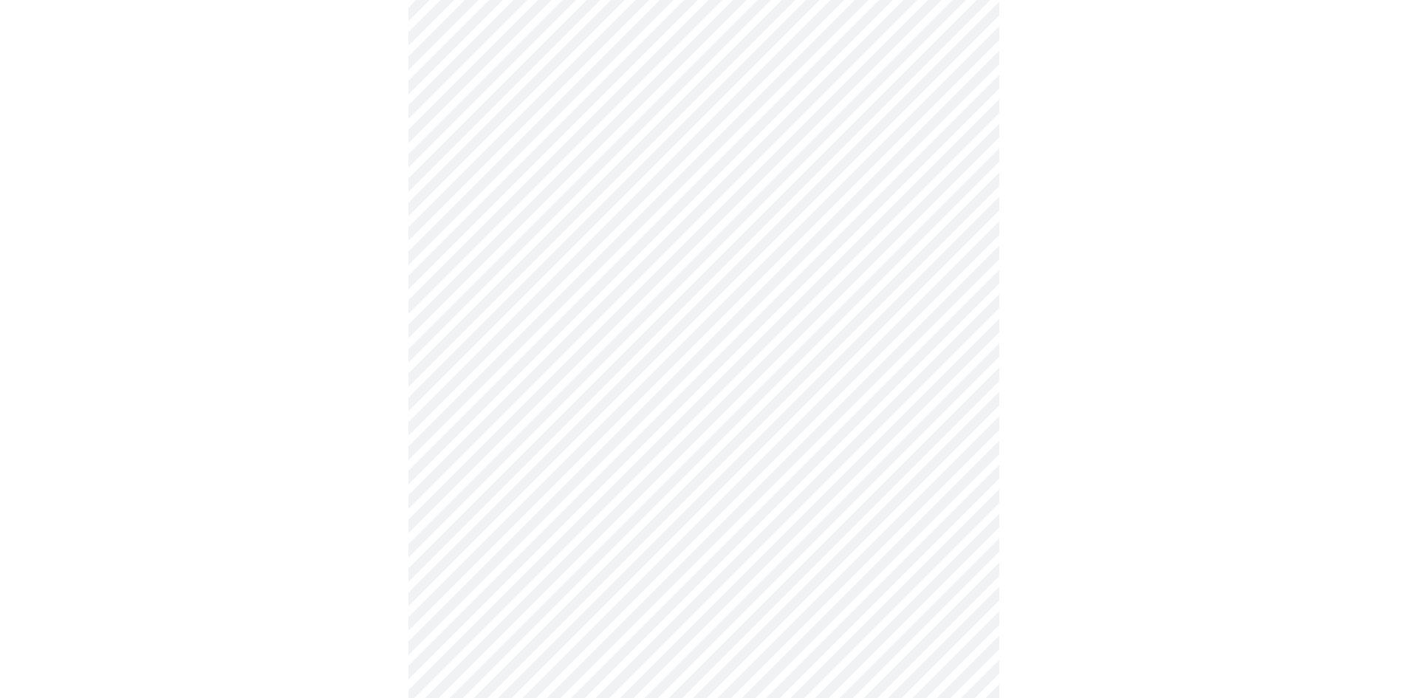
scroll to position [579, 0]
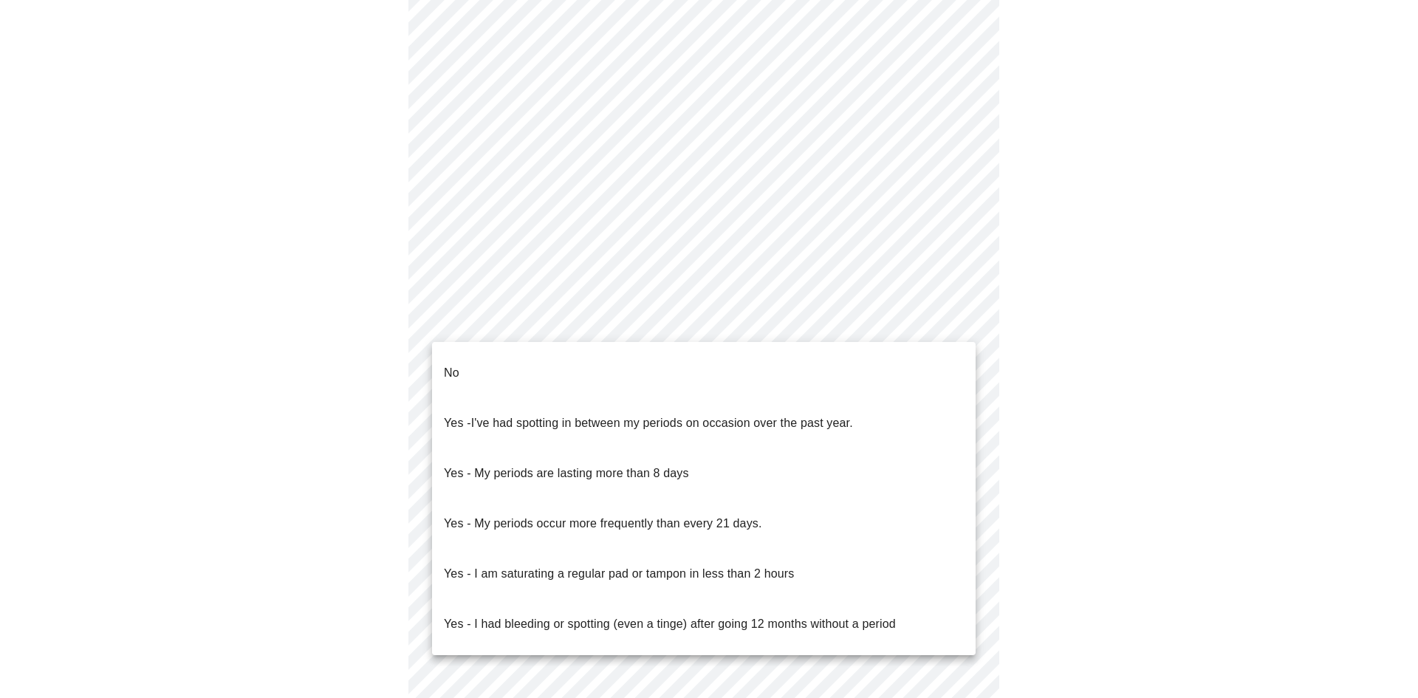
click at [694, 332] on body "MyMenopauseRx Appointments Messaging Labs Uploads Medications Community Refer a…" at bounding box center [709, 156] width 1407 height 1458
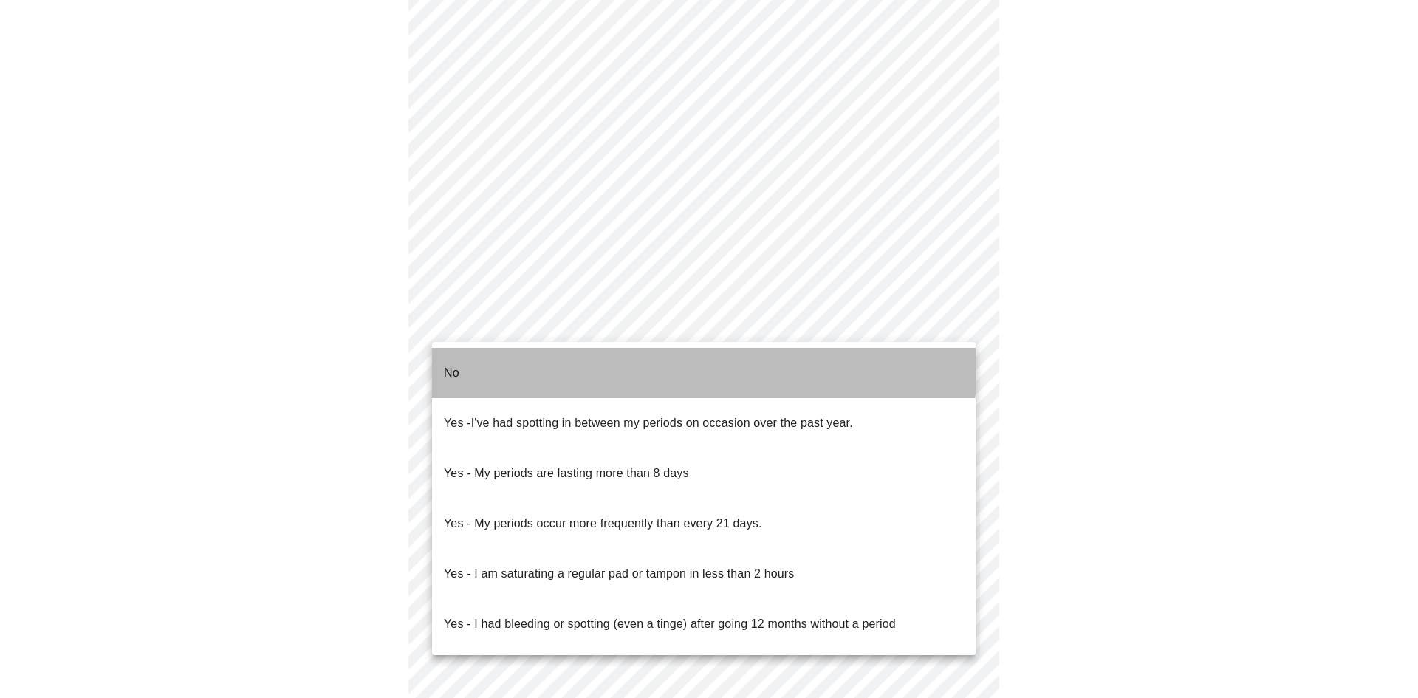
click at [660, 363] on li "No" at bounding box center [704, 373] width 544 height 50
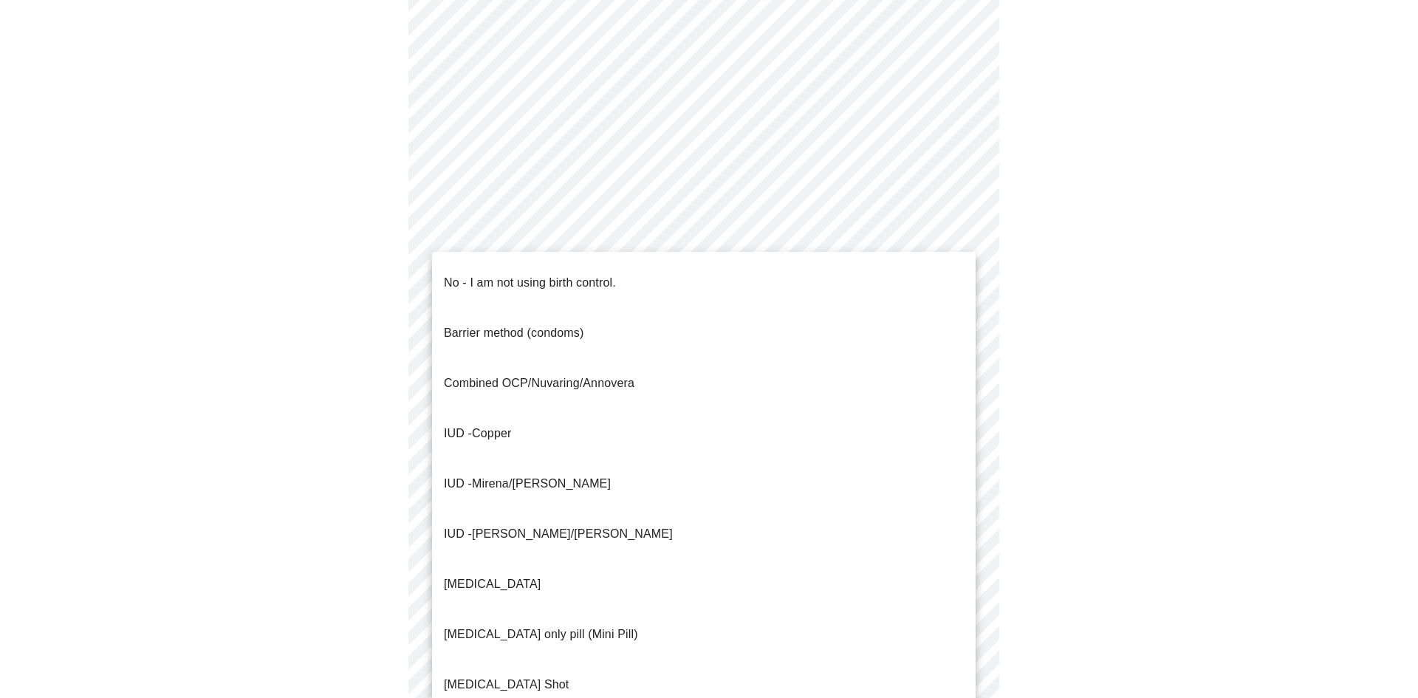
click at [628, 420] on body "MyMenopauseRx Appointments Messaging Labs Uploads Medications Community Refer a…" at bounding box center [709, 151] width 1407 height 1449
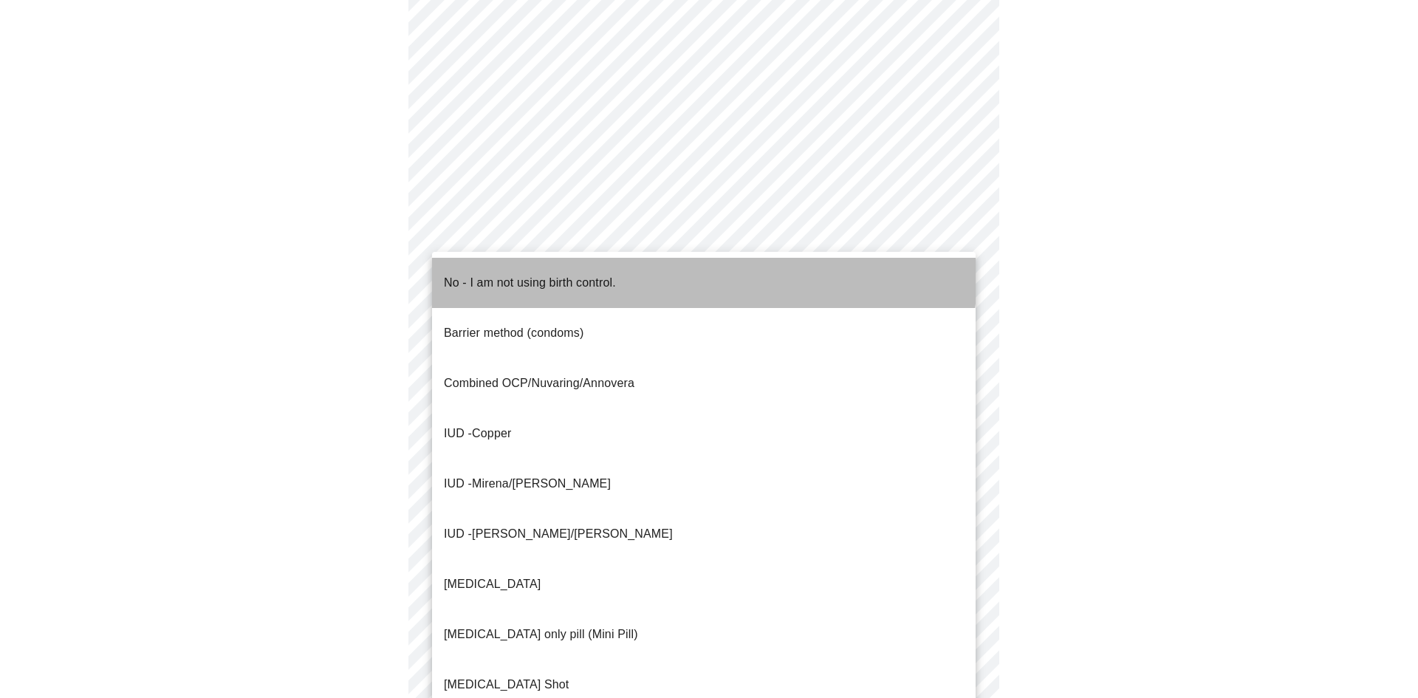
click at [666, 273] on li "No - I am not using birth control." at bounding box center [704, 283] width 544 height 50
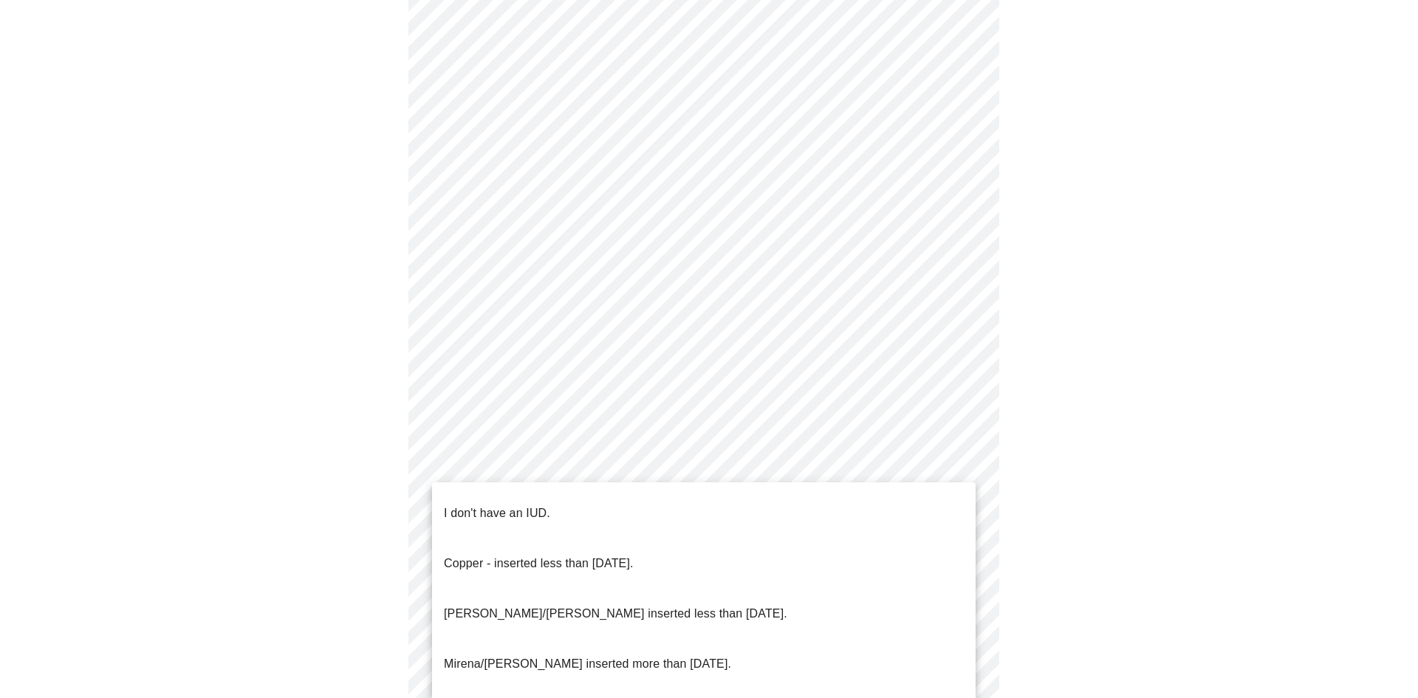
click at [567, 528] on body "MyMenopauseRx Appointments Messaging Labs Uploads Medications Community Refer a…" at bounding box center [709, 147] width 1407 height 1441
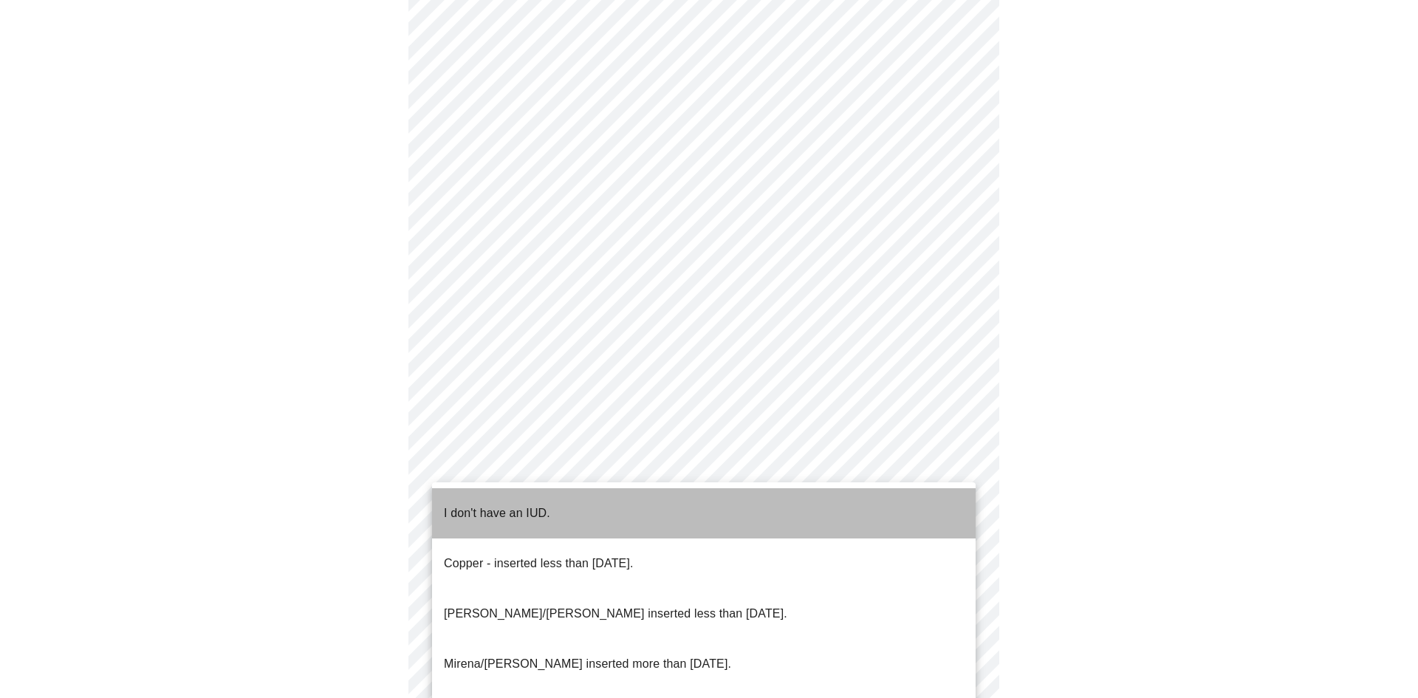
click at [561, 508] on li "I don't have an IUD." at bounding box center [704, 513] width 544 height 50
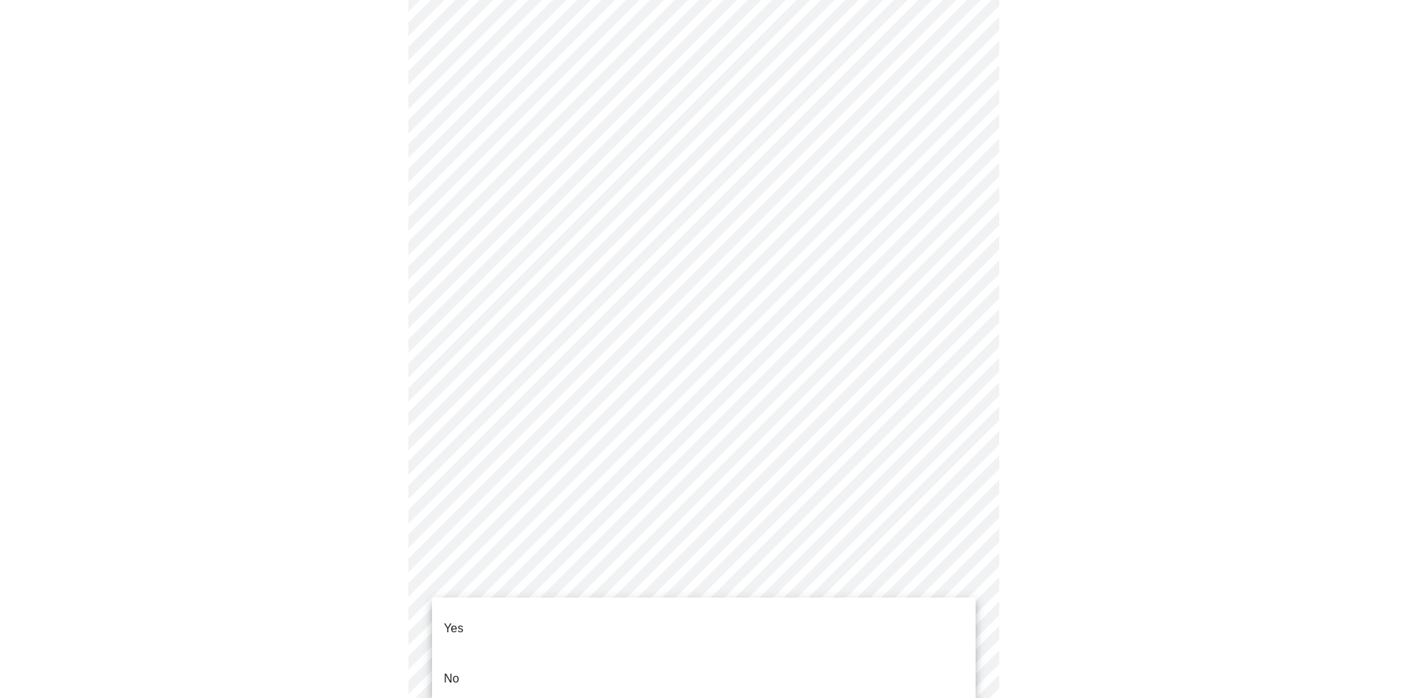
click at [543, 632] on body "MyMenopauseRx Appointments Messaging Labs Uploads Medications Community Refer a…" at bounding box center [709, 143] width 1407 height 1432
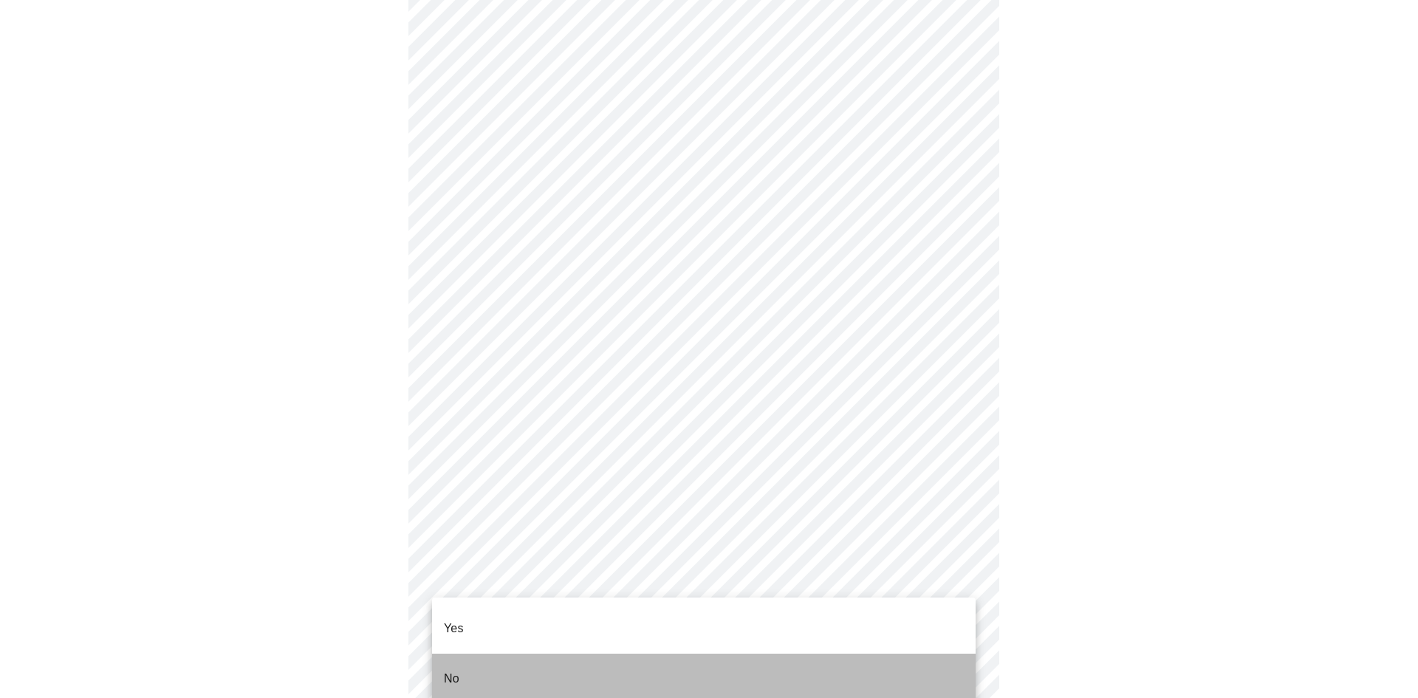
click at [517, 659] on li "No" at bounding box center [704, 679] width 544 height 50
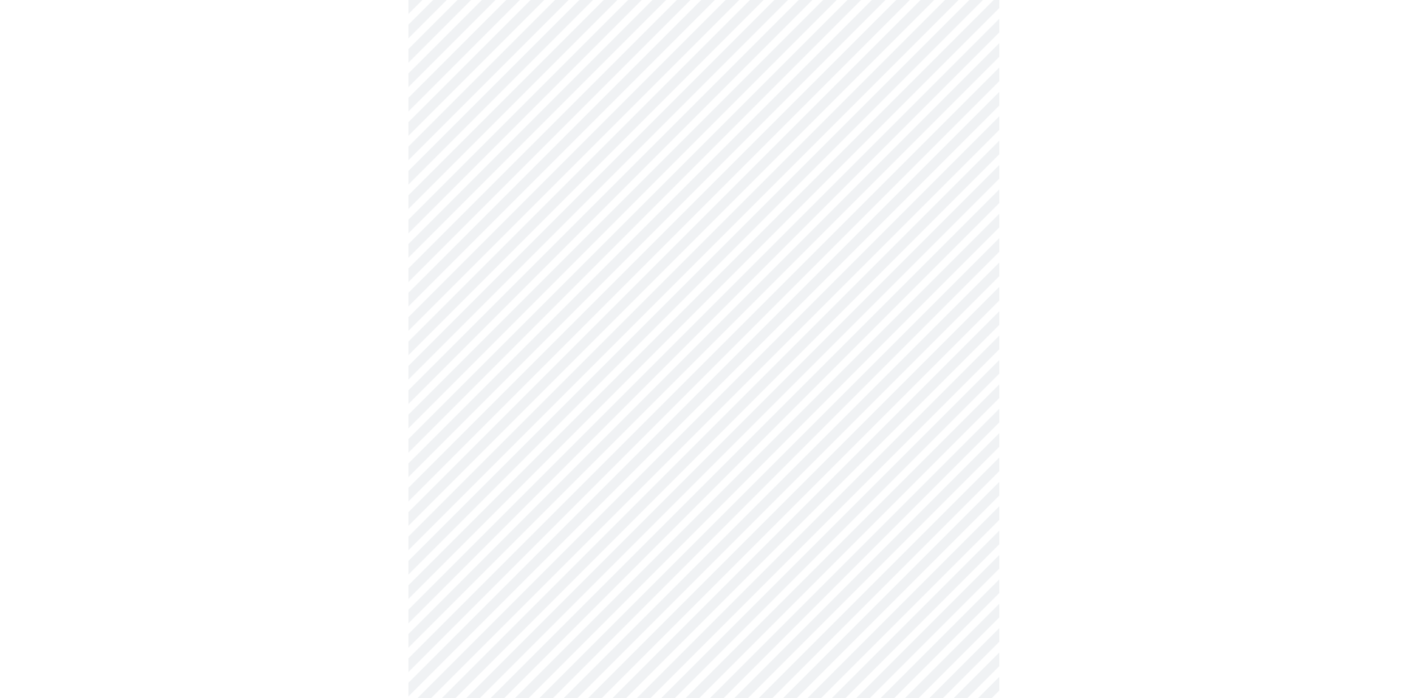
scroll to position [3697, 0]
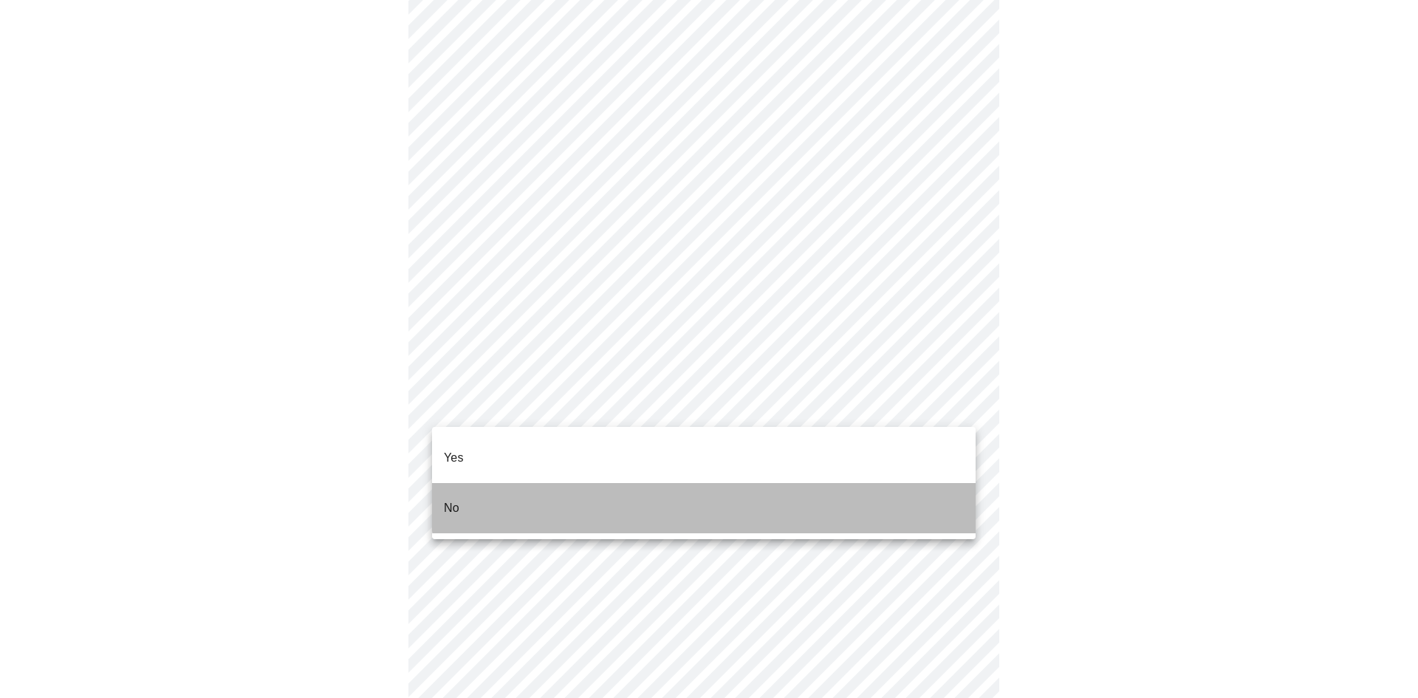
click at [769, 488] on li "No" at bounding box center [704, 508] width 544 height 50
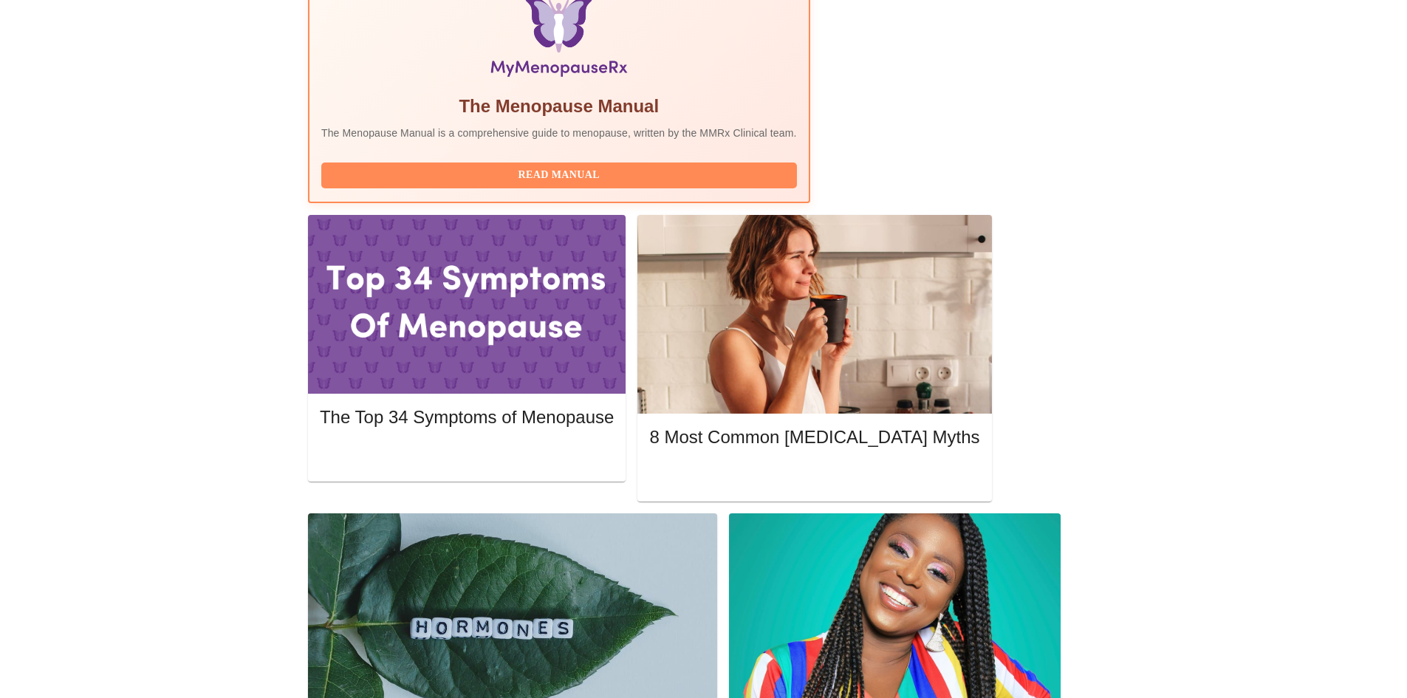
scroll to position [491, 0]
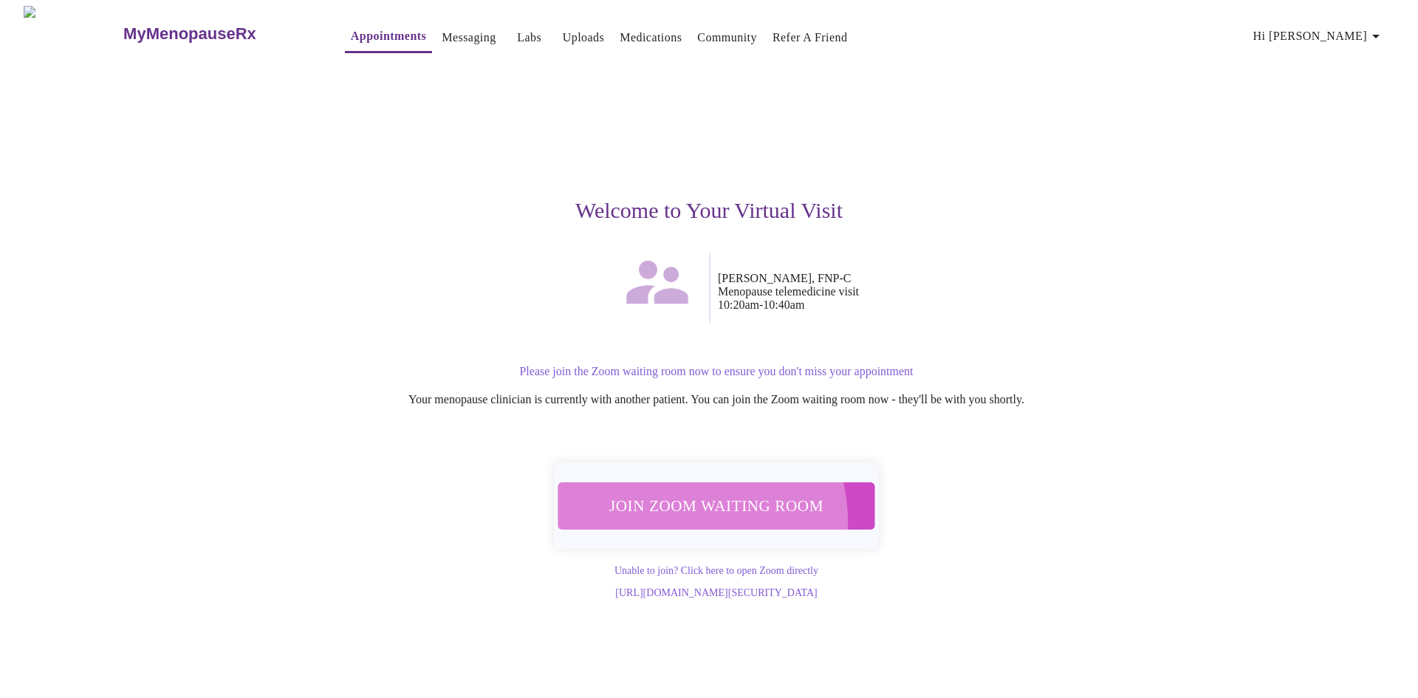
click at [669, 513] on span "Join Zoom Waiting Room" at bounding box center [717, 505] width 290 height 29
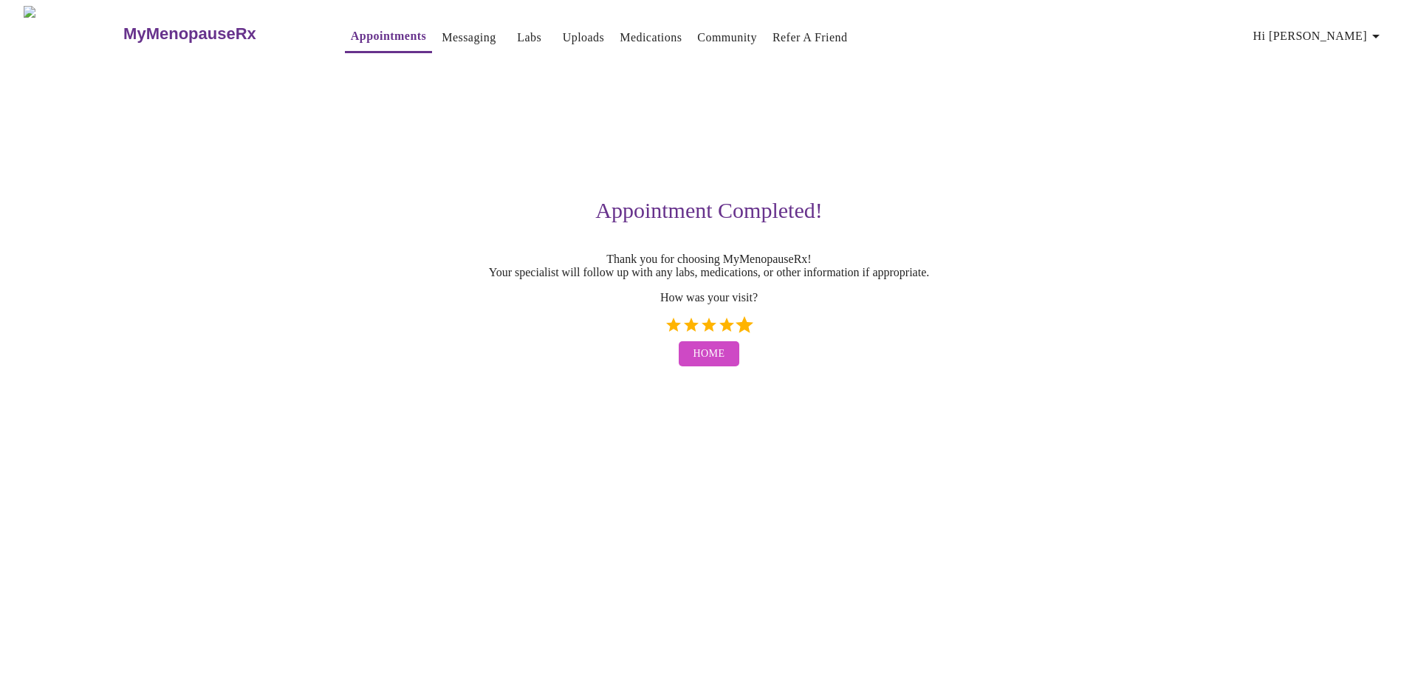
click at [740, 334] on label "5 Stars" at bounding box center [745, 325] width 18 height 18
click at [665, 331] on input "5 Stars" at bounding box center [664, 330] width 1 height 1
radio input "true"
click at [711, 363] on span "Home" at bounding box center [710, 354] width 32 height 18
